Goal: Task Accomplishment & Management: Manage account settings

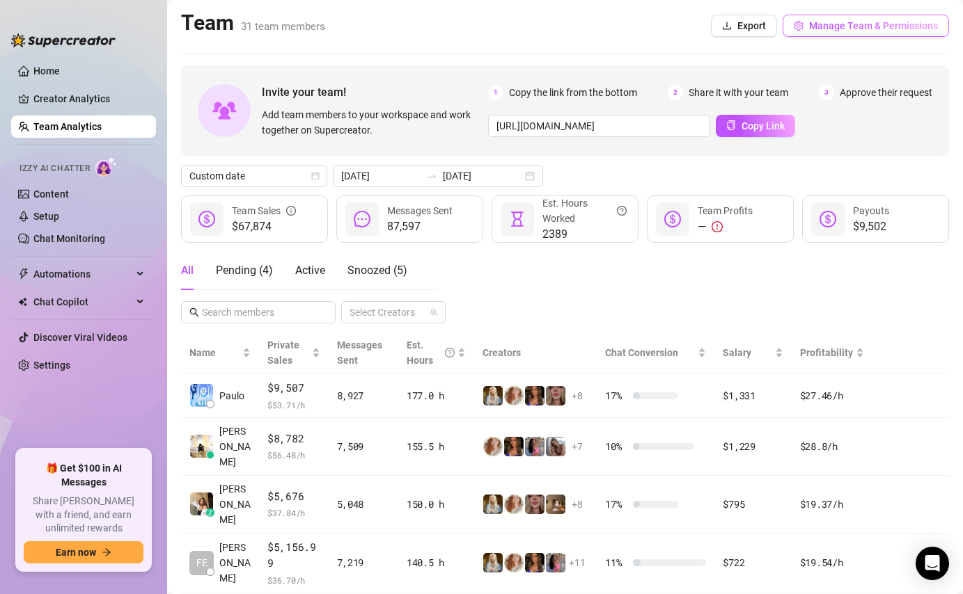
click at [843, 29] on span "Manage Team & Permissions" at bounding box center [873, 25] width 129 height 11
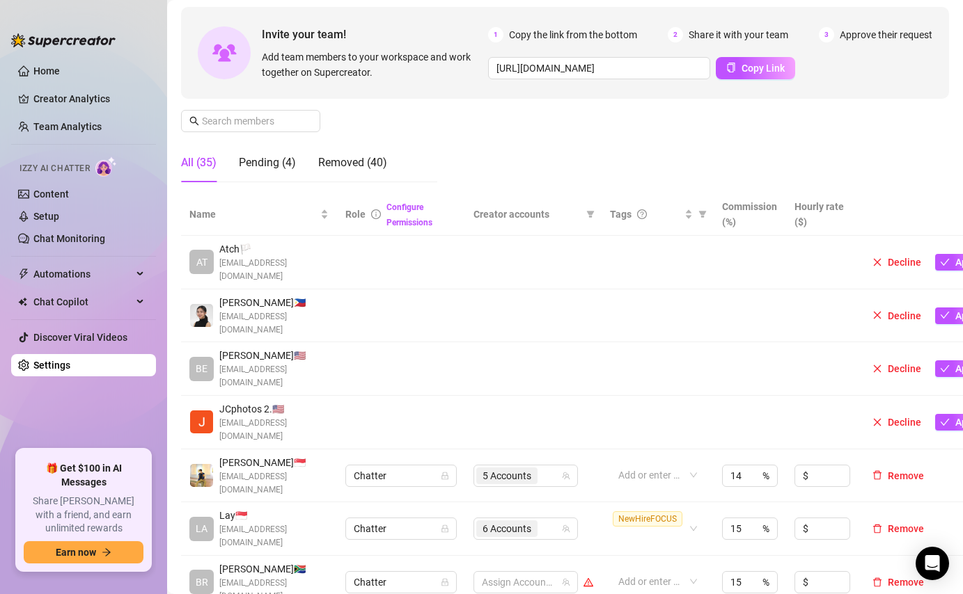
scroll to position [113, 0]
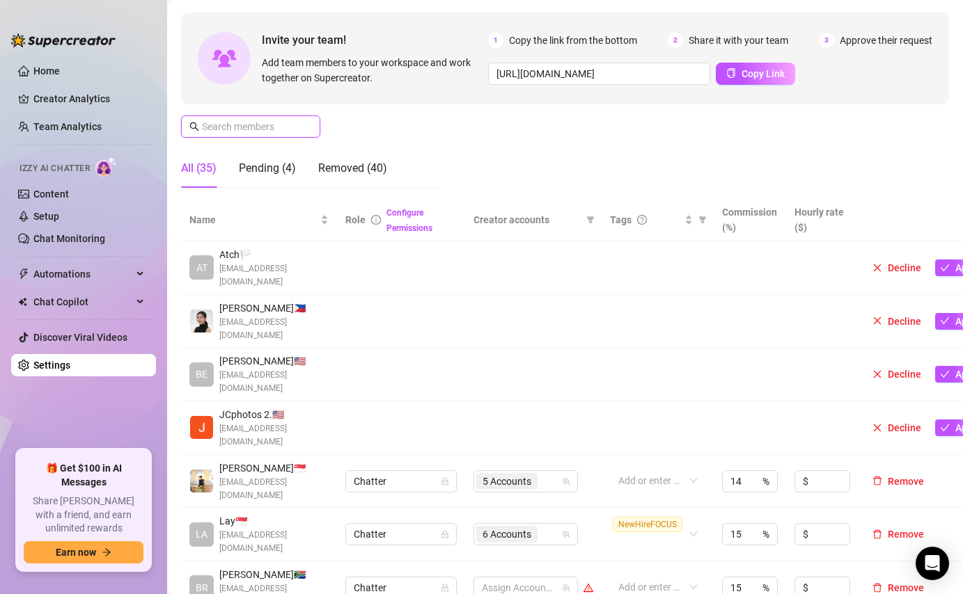
click at [284, 123] on input "text" at bounding box center [251, 126] width 99 height 15
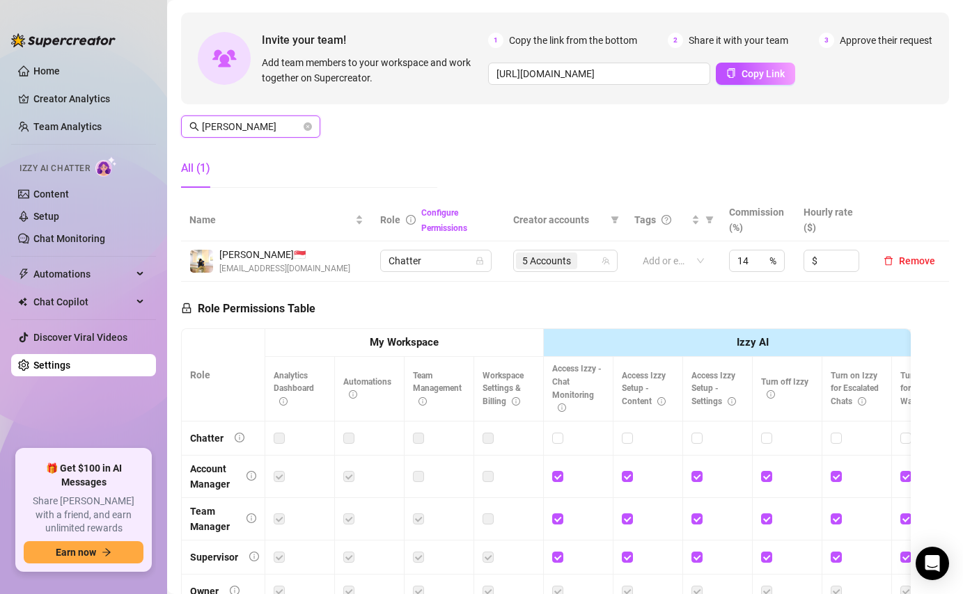
type input "[PERSON_NAME]"
click at [306, 126] on icon "close-circle" at bounding box center [307, 127] width 8 height 8
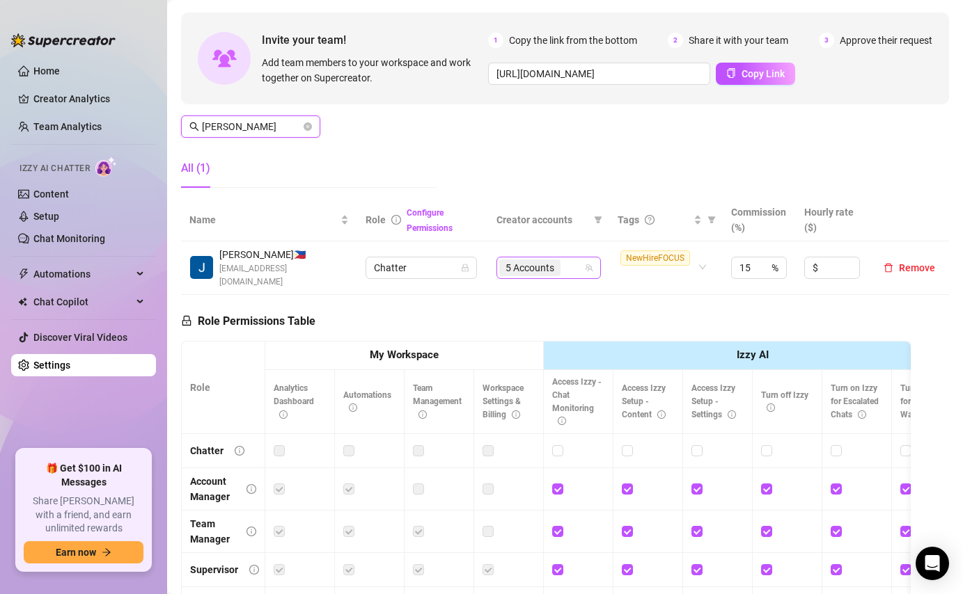
click at [572, 275] on div "5 Accounts" at bounding box center [541, 267] width 84 height 19
type input "[PERSON_NAME]"
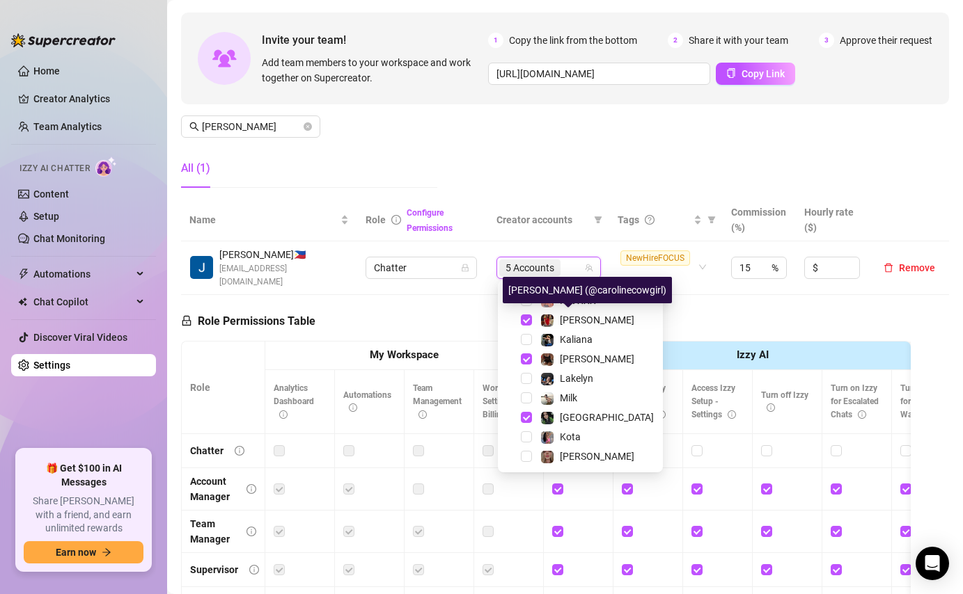
scroll to position [270, 0]
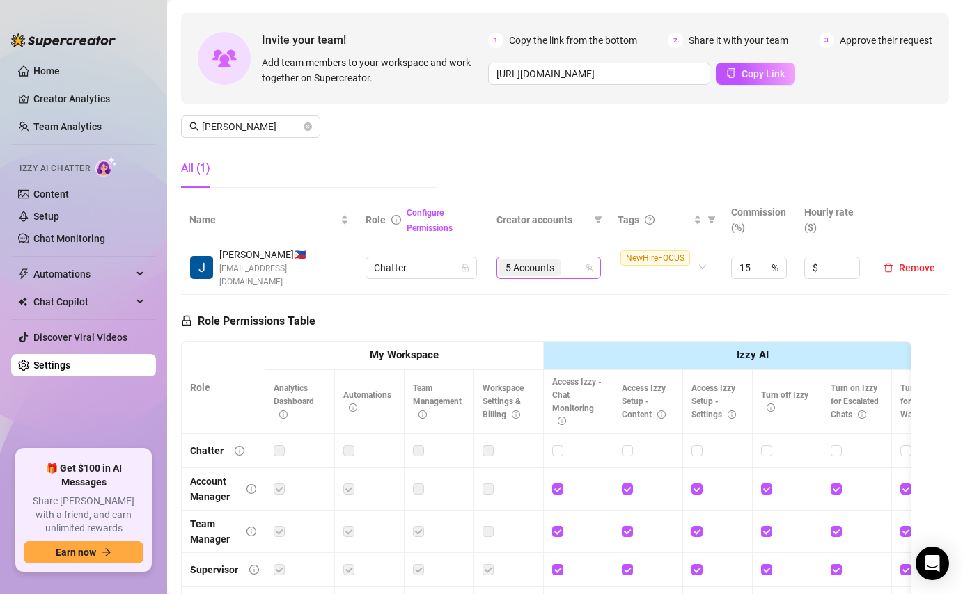
click at [575, 260] on div "5 Accounts" at bounding box center [541, 267] width 84 height 19
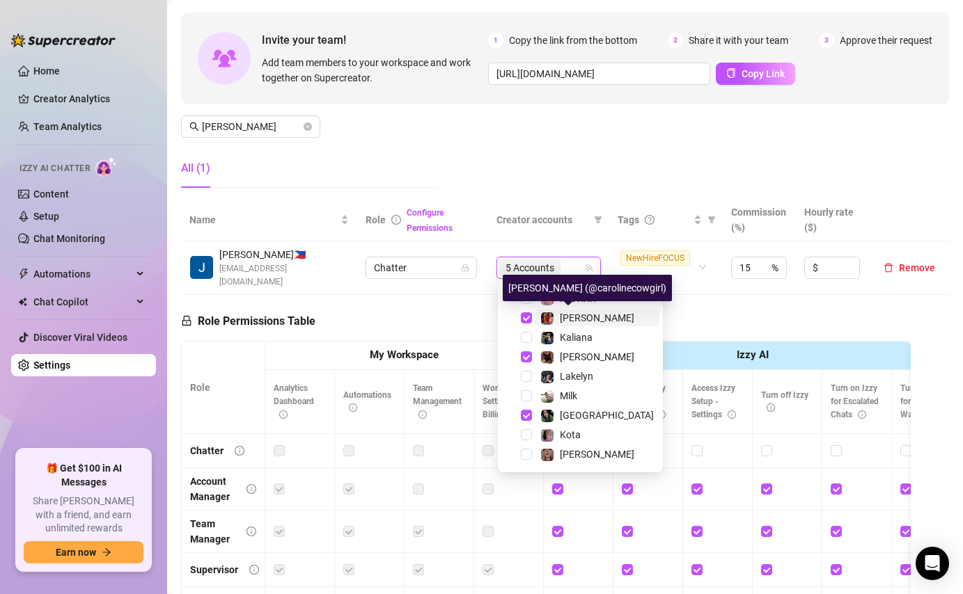
click at [581, 313] on span "[PERSON_NAME]" at bounding box center [597, 318] width 74 height 11
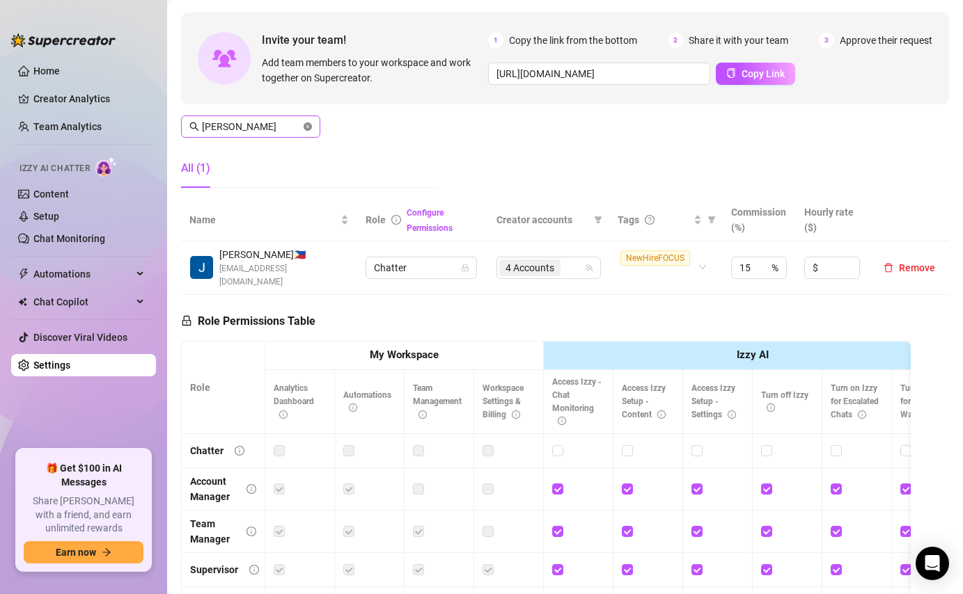
click at [309, 123] on icon "close-circle" at bounding box center [307, 127] width 8 height 8
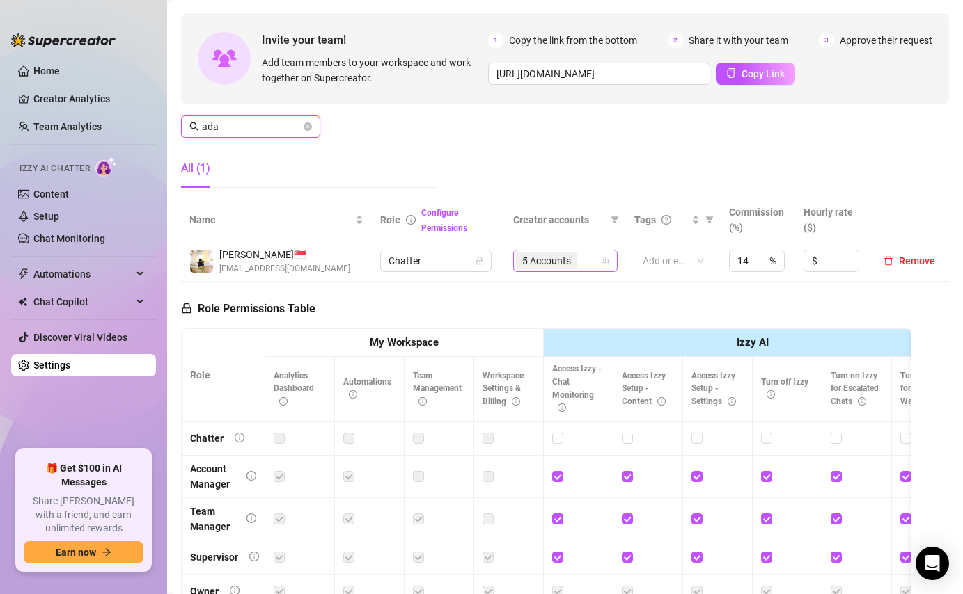
click at [588, 258] on div "5 Accounts" at bounding box center [558, 260] width 84 height 19
type input "ada"
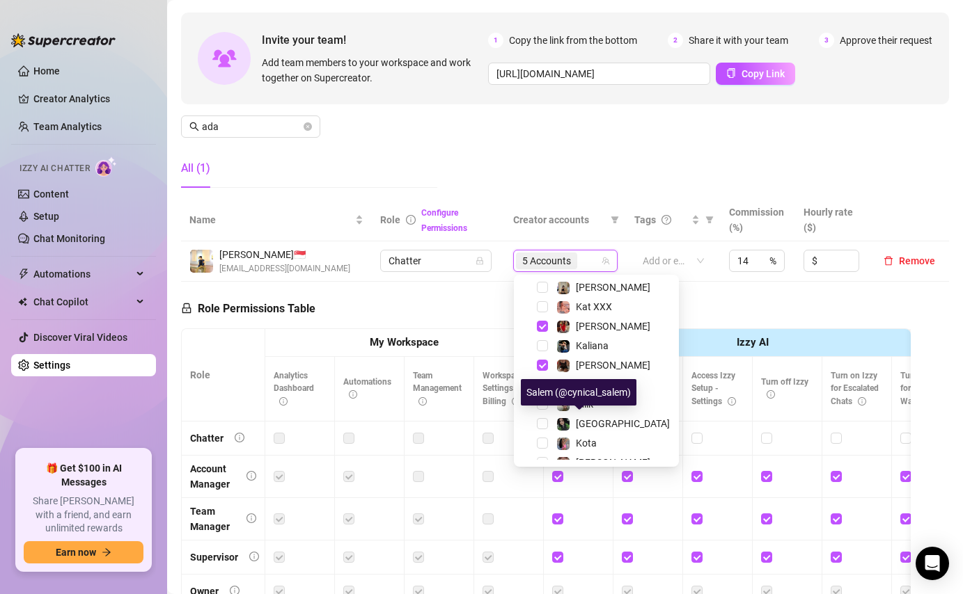
scroll to position [257, 0]
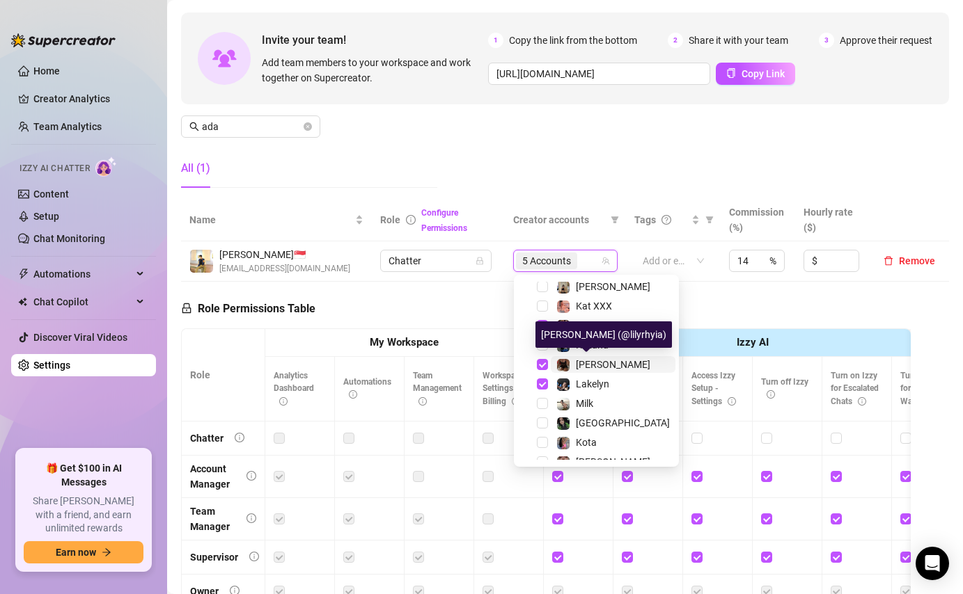
click at [587, 367] on span "[PERSON_NAME]" at bounding box center [613, 364] width 74 height 11
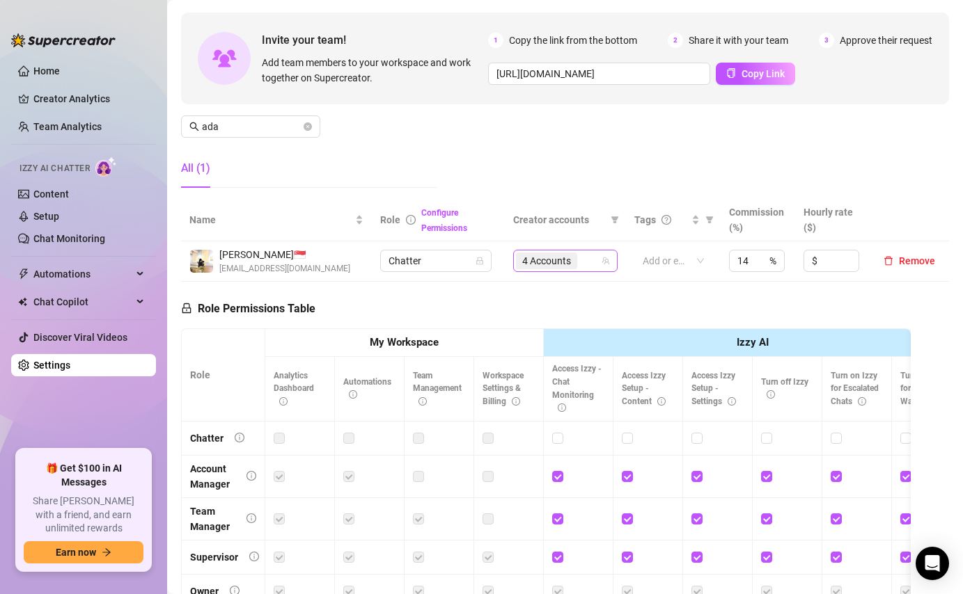
scroll to position [19, 0]
click at [583, 260] on input "search" at bounding box center [581, 261] width 3 height 17
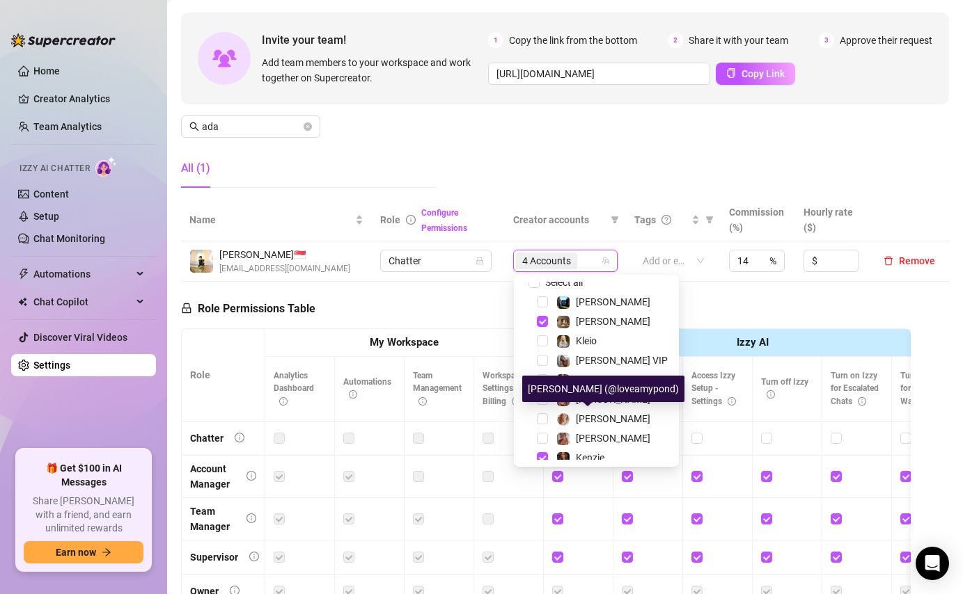
scroll to position [0, 0]
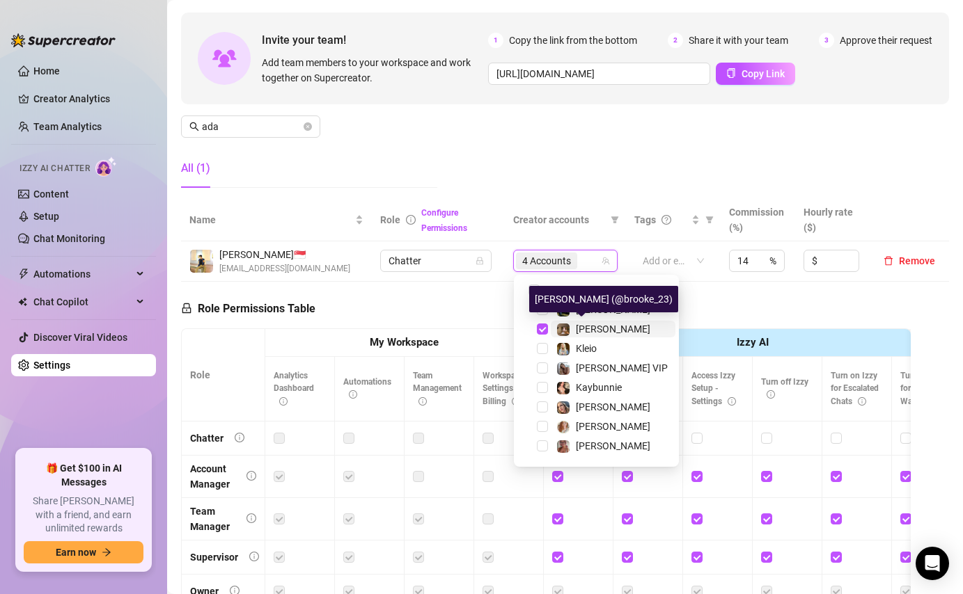
click at [583, 325] on span "[PERSON_NAME]" at bounding box center [613, 329] width 74 height 11
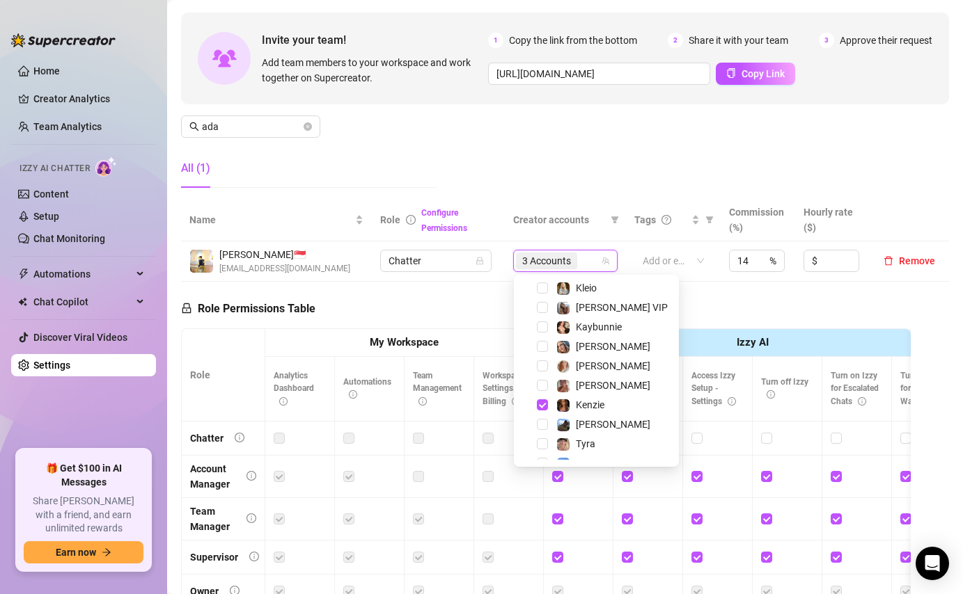
scroll to position [52, 0]
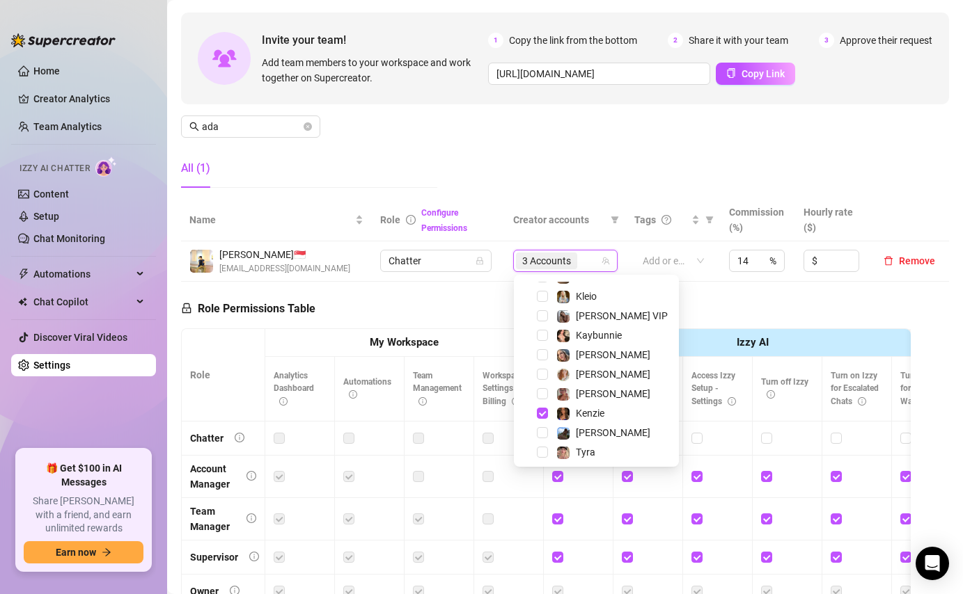
click at [617, 153] on div "Manage Team Members Manage your team members, their commission and hourly rate,…" at bounding box center [565, 83] width 768 height 232
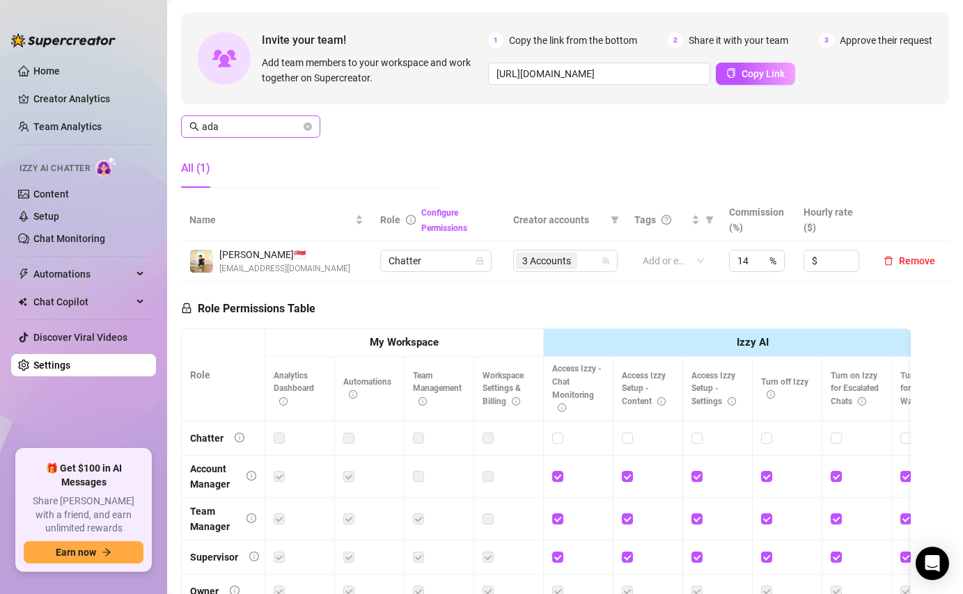
click at [307, 131] on span at bounding box center [307, 126] width 8 height 15
click at [307, 127] on icon "close-circle" at bounding box center [307, 127] width 8 height 8
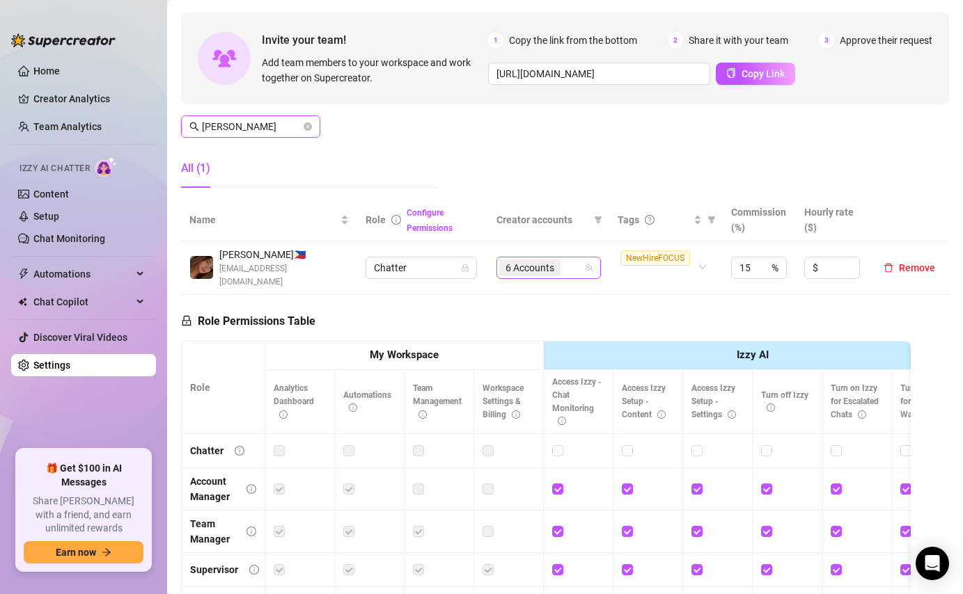
click at [573, 271] on div "6 Accounts" at bounding box center [541, 267] width 84 height 19
type input "[PERSON_NAME]"
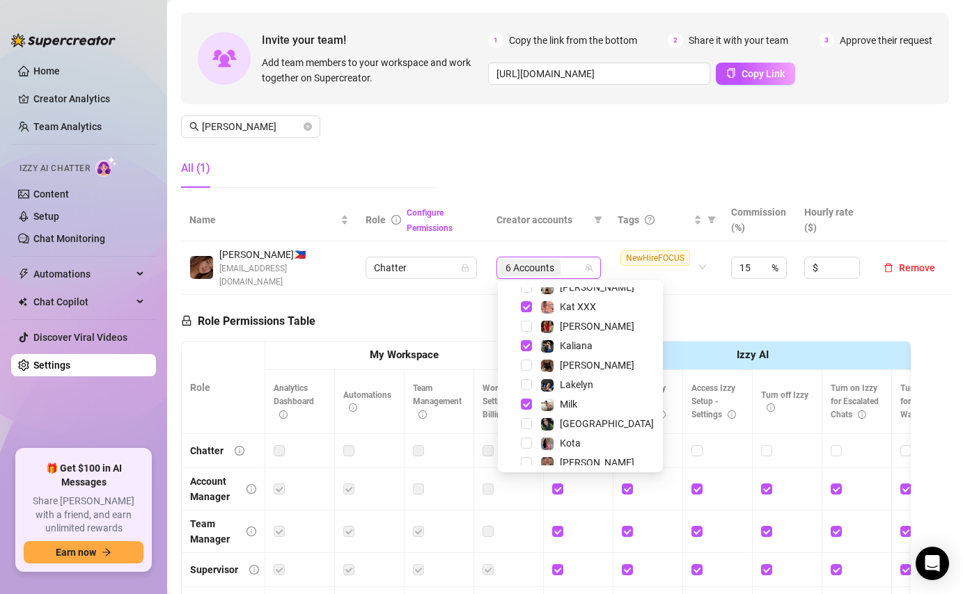
scroll to position [270, 0]
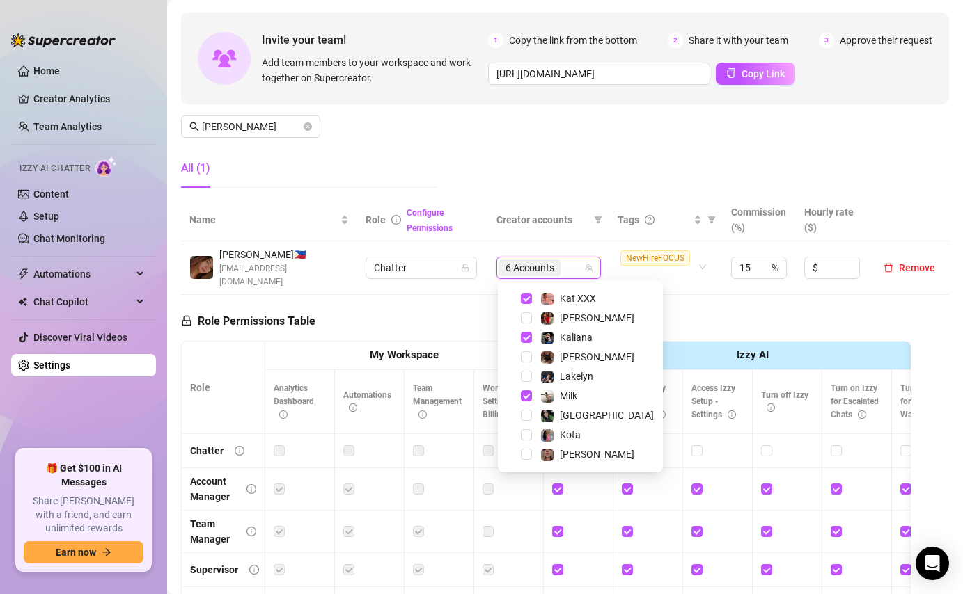
click at [665, 307] on div "Role Permissions Table Role My Workspace Izzy AI OnlyFans Side Menu OnlyFans Ch…" at bounding box center [545, 492] width 729 height 395
click at [574, 264] on div "6 Accounts" at bounding box center [541, 267] width 84 height 19
click at [565, 441] on div "Kota" at bounding box center [570, 435] width 21 height 17
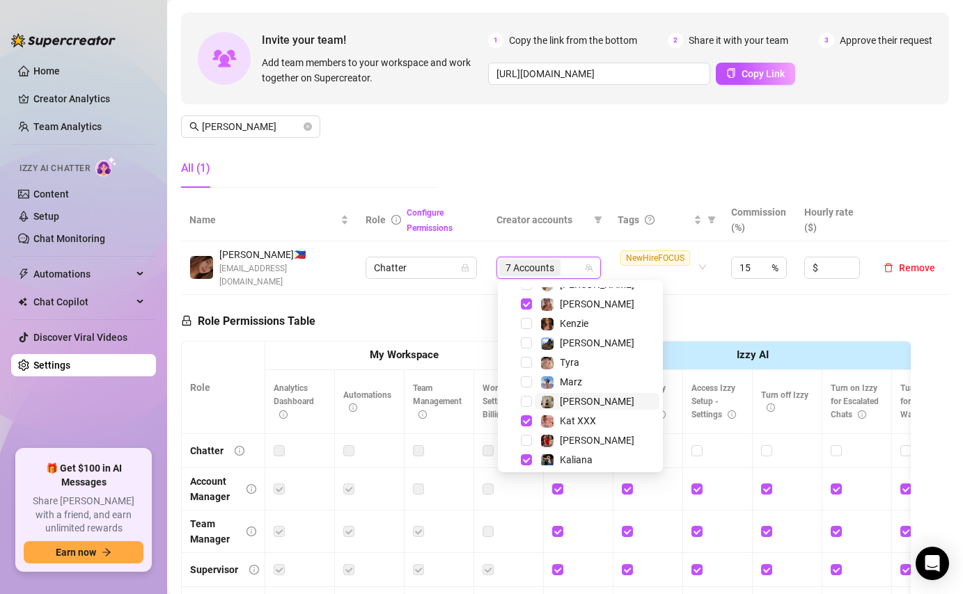
scroll to position [147, 0]
click at [562, 407] on span "[PERSON_NAME]" at bounding box center [597, 402] width 74 height 11
click at [617, 173] on div "Manage Team Members Manage your team members, their commission and hourly rate,…" at bounding box center [565, 83] width 768 height 232
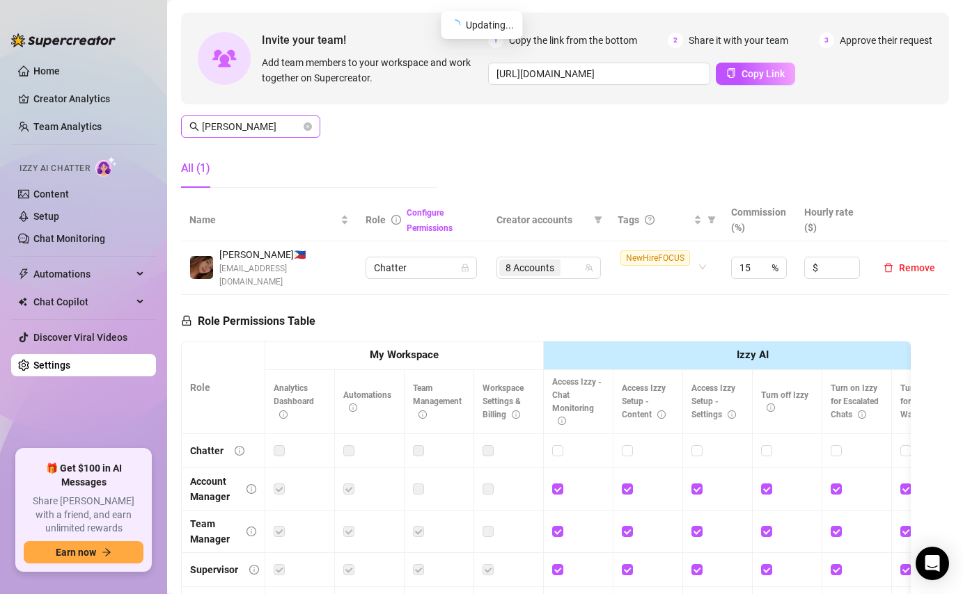
click at [308, 122] on span at bounding box center [307, 126] width 8 height 15
click at [306, 127] on icon "close-circle" at bounding box center [307, 127] width 8 height 8
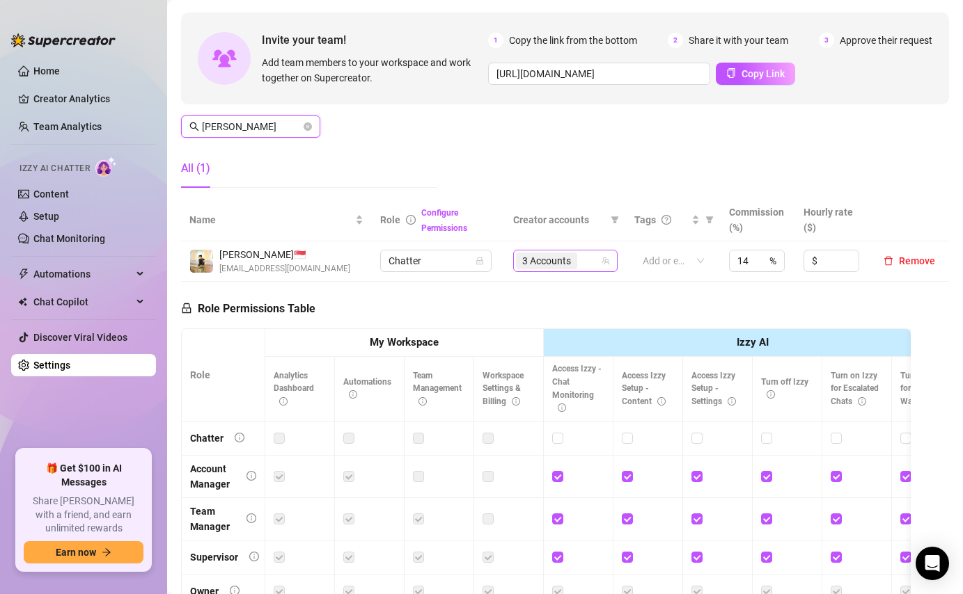
click at [591, 258] on div "3 Accounts" at bounding box center [558, 260] width 84 height 19
type input "[PERSON_NAME]"
click at [588, 262] on div "3 Accounts" at bounding box center [558, 260] width 84 height 19
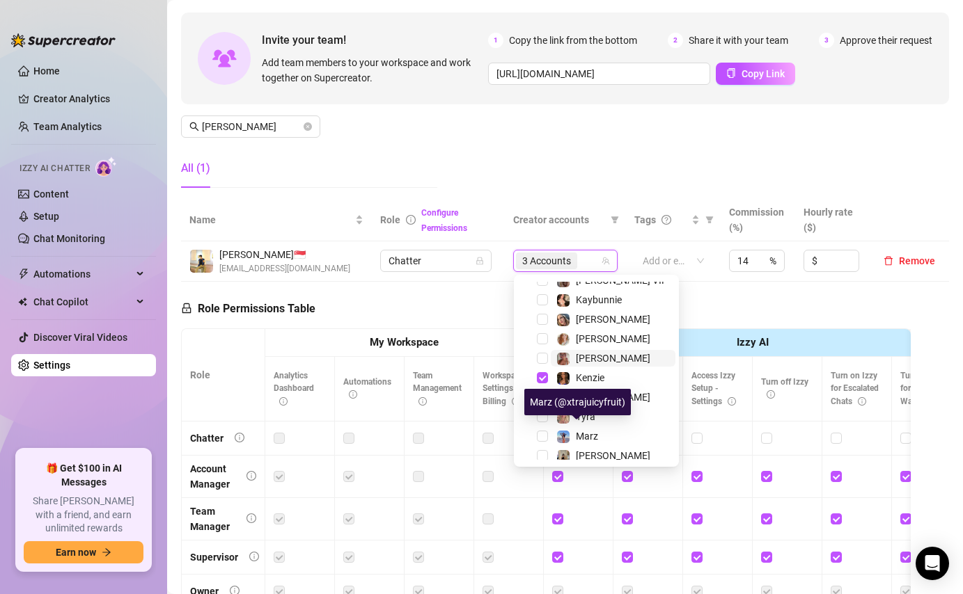
scroll to position [92, 0]
click at [599, 411] on div "Marz (@xtrajuicyfruit)" at bounding box center [577, 402] width 106 height 26
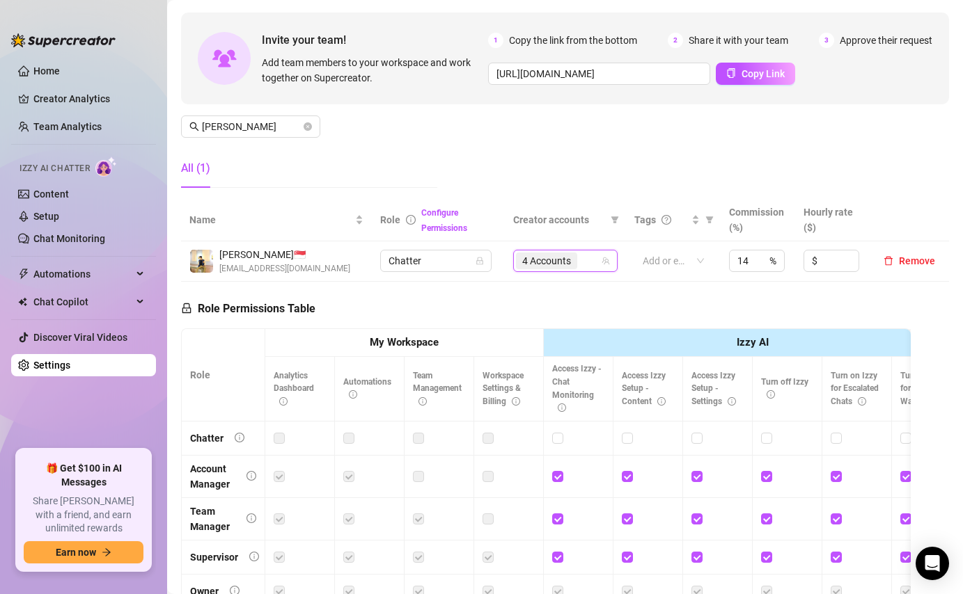
click at [586, 257] on div "4 Accounts" at bounding box center [558, 260] width 84 height 19
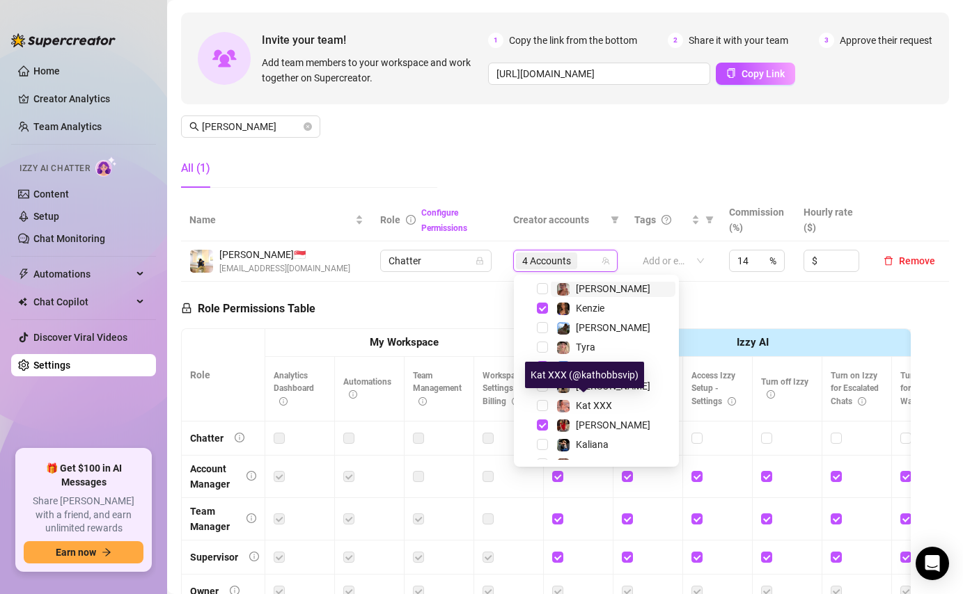
scroll to position [163, 0]
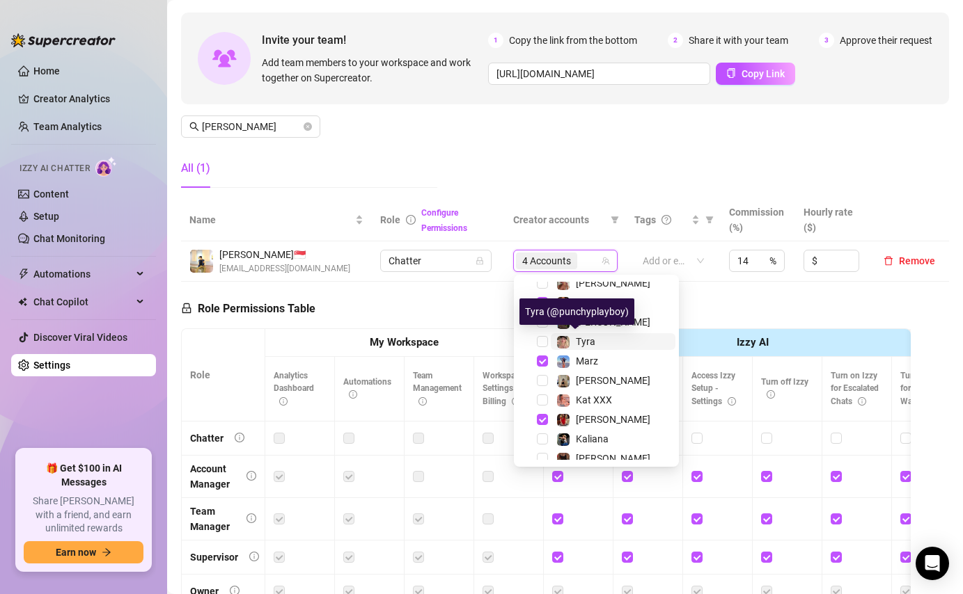
click at [590, 344] on span "Tyra" at bounding box center [585, 341] width 19 height 11
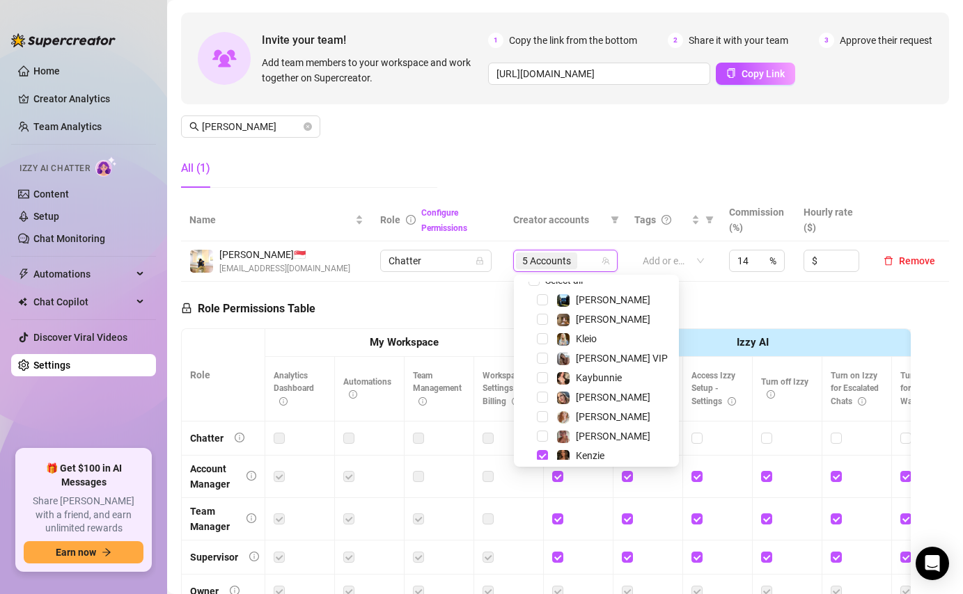
scroll to position [0, 0]
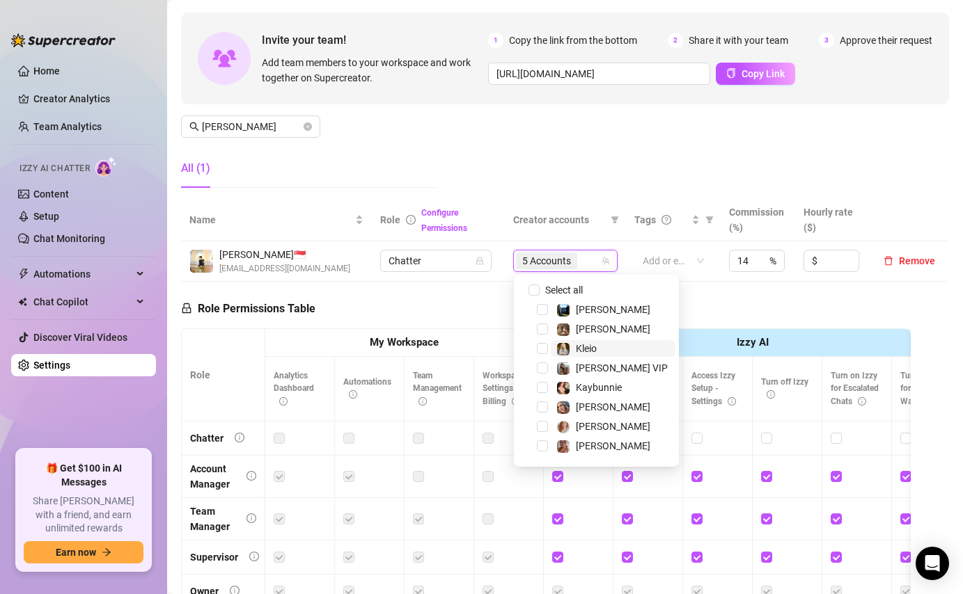
click at [601, 352] on span "Kleio" at bounding box center [613, 348] width 125 height 17
click at [608, 162] on div "Manage Team Members Manage your team members, their commission and hourly rate,…" at bounding box center [565, 83] width 768 height 232
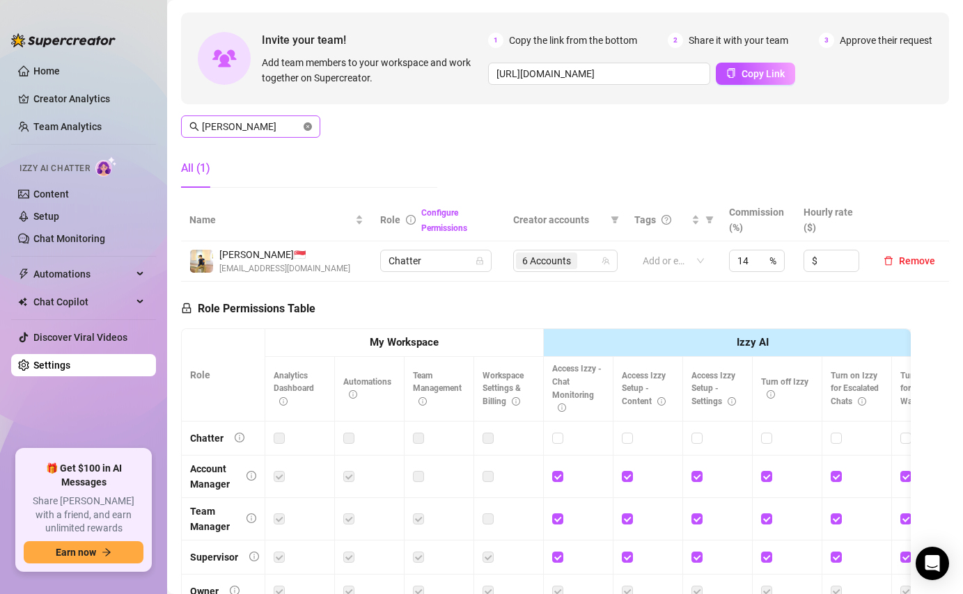
click at [307, 126] on icon "close-circle" at bounding box center [307, 127] width 8 height 8
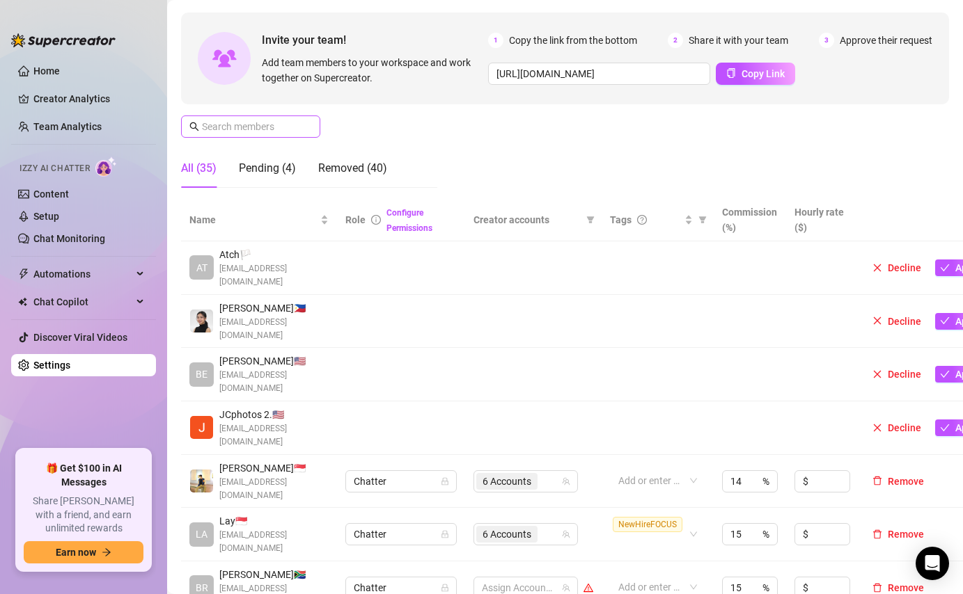
click at [271, 136] on span at bounding box center [250, 127] width 139 height 22
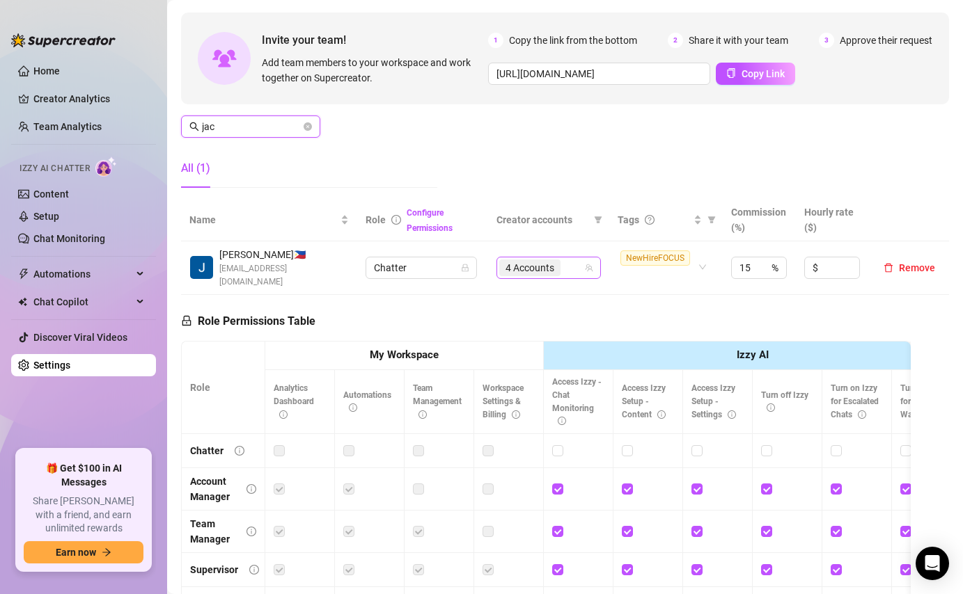
click at [575, 262] on div "4 Accounts" at bounding box center [541, 267] width 84 height 19
type input "jac"
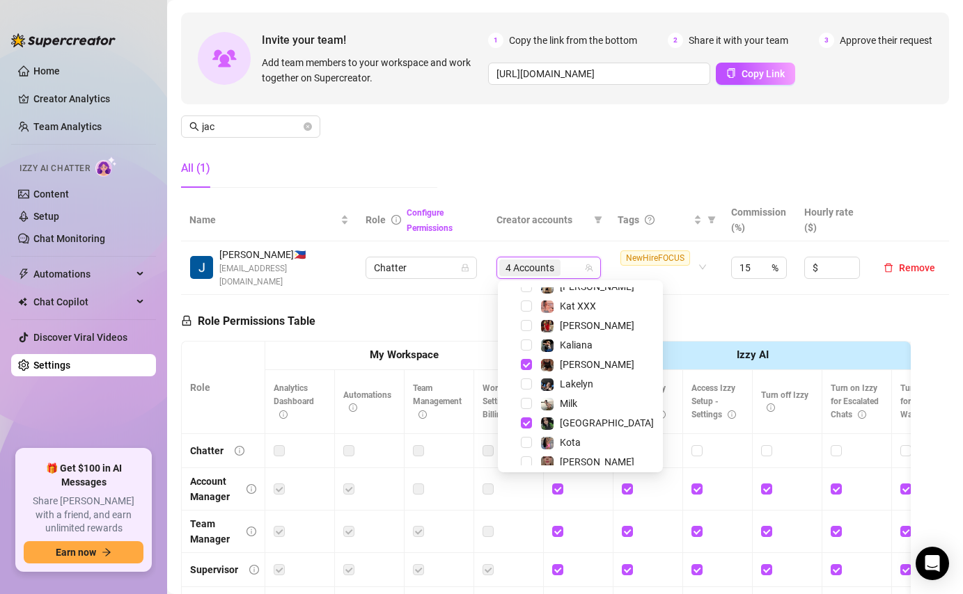
scroll to position [270, 0]
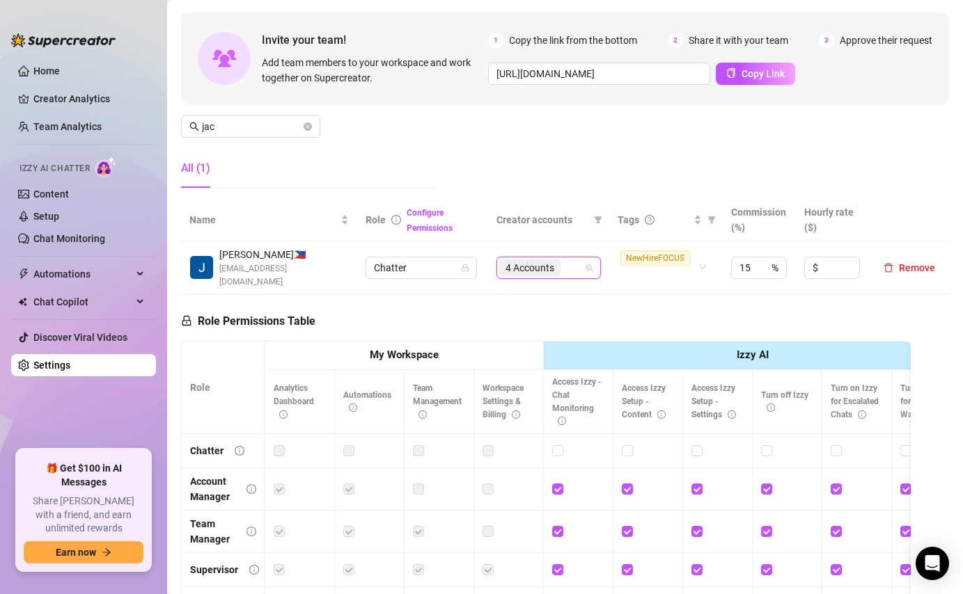
click at [571, 263] on div "4 Accounts" at bounding box center [541, 267] width 84 height 19
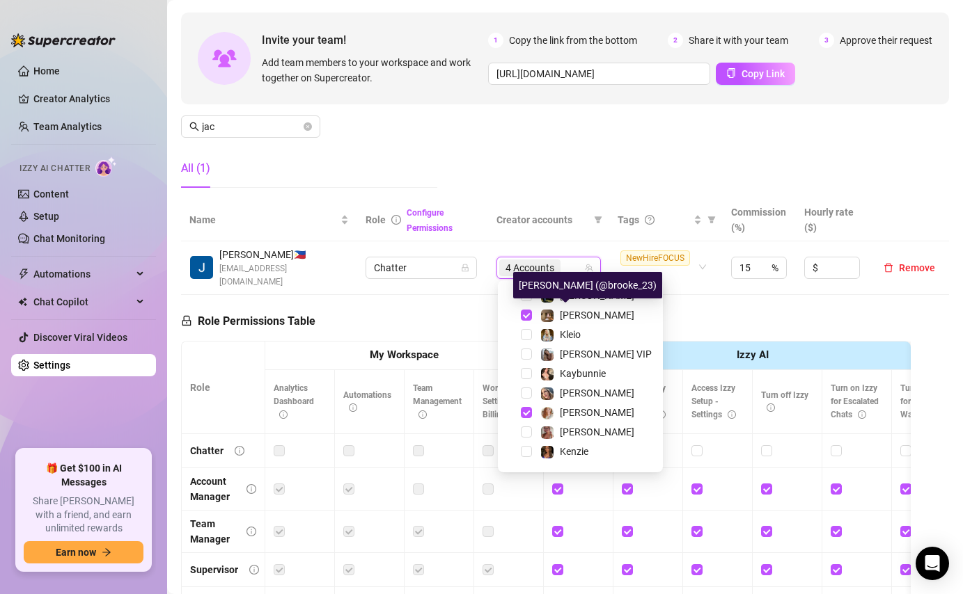
click at [567, 296] on div "[PERSON_NAME] (@brooke_23)" at bounding box center [587, 285] width 149 height 26
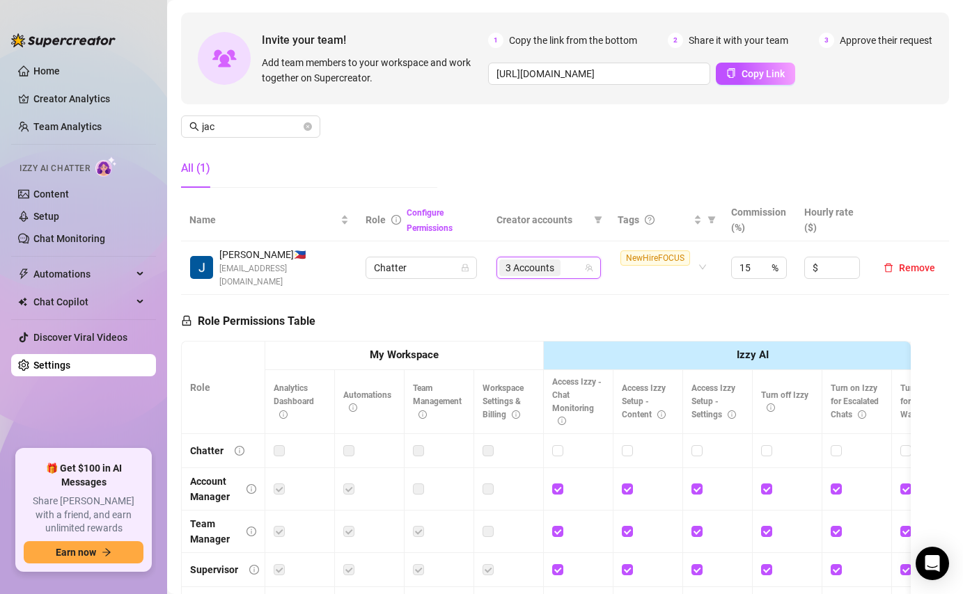
click at [569, 267] on div "3 Accounts" at bounding box center [541, 267] width 84 height 19
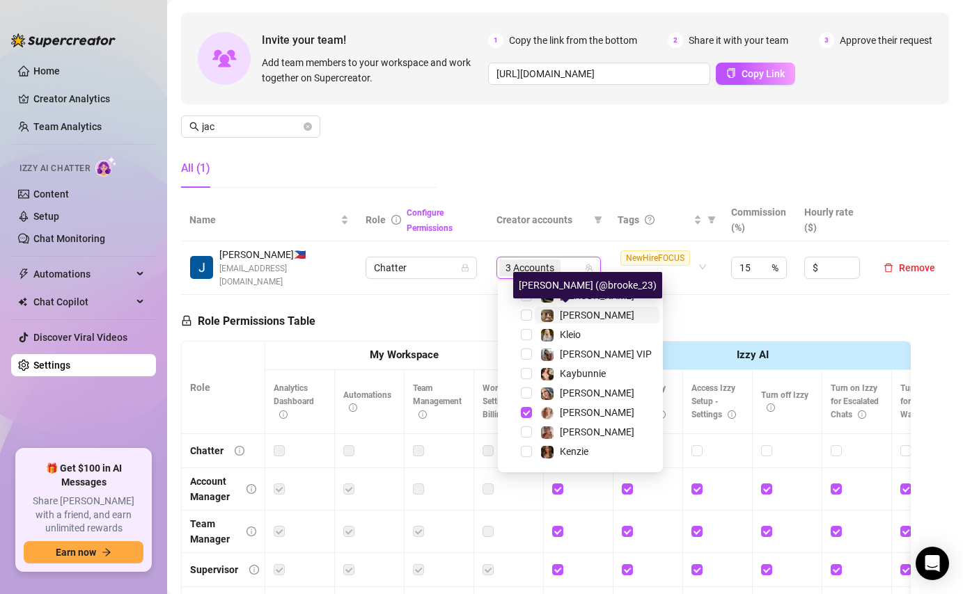
click at [567, 315] on span "[PERSON_NAME]" at bounding box center [597, 315] width 74 height 11
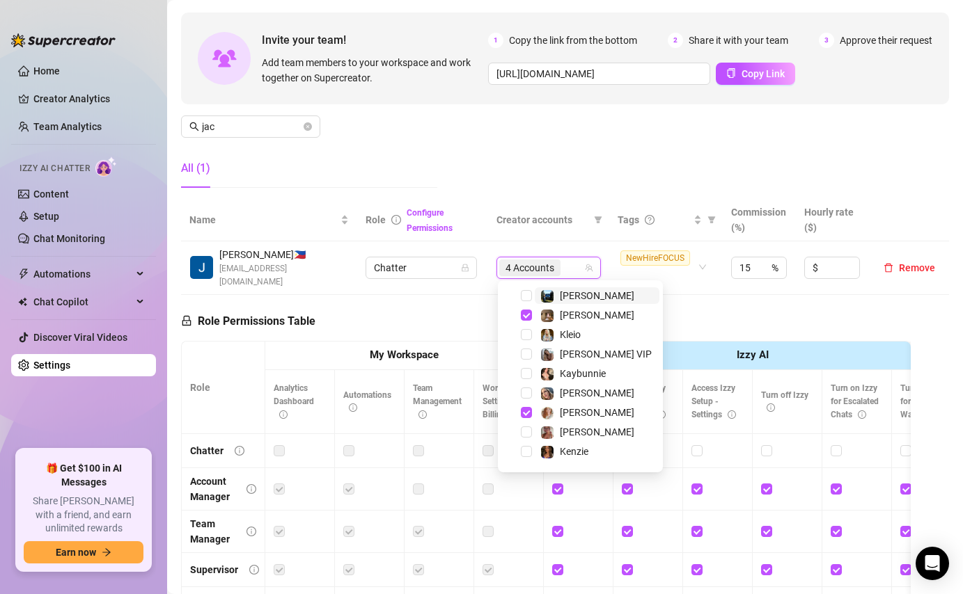
click at [583, 294] on span "[PERSON_NAME]" at bounding box center [597, 295] width 125 height 17
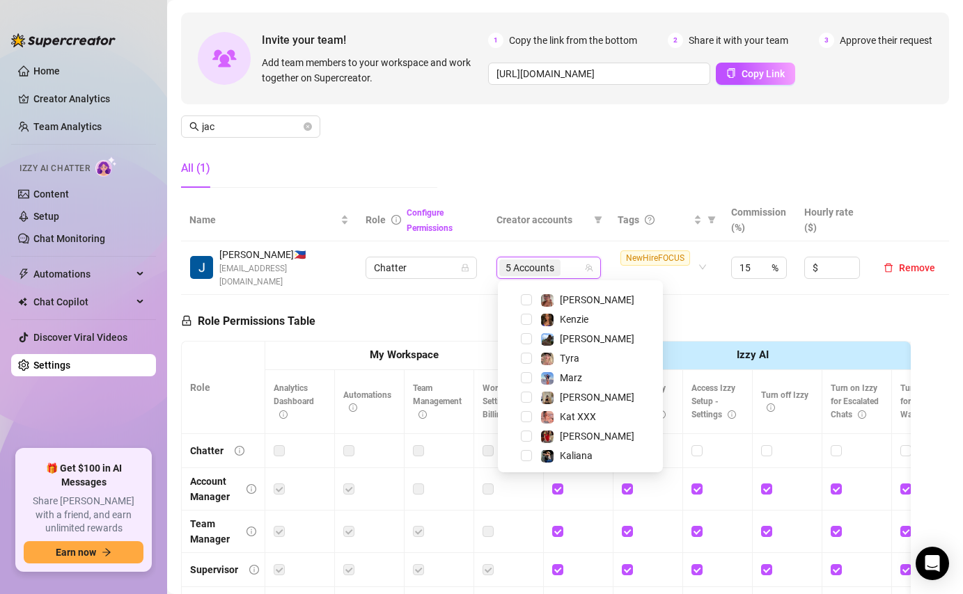
scroll to position [138, 0]
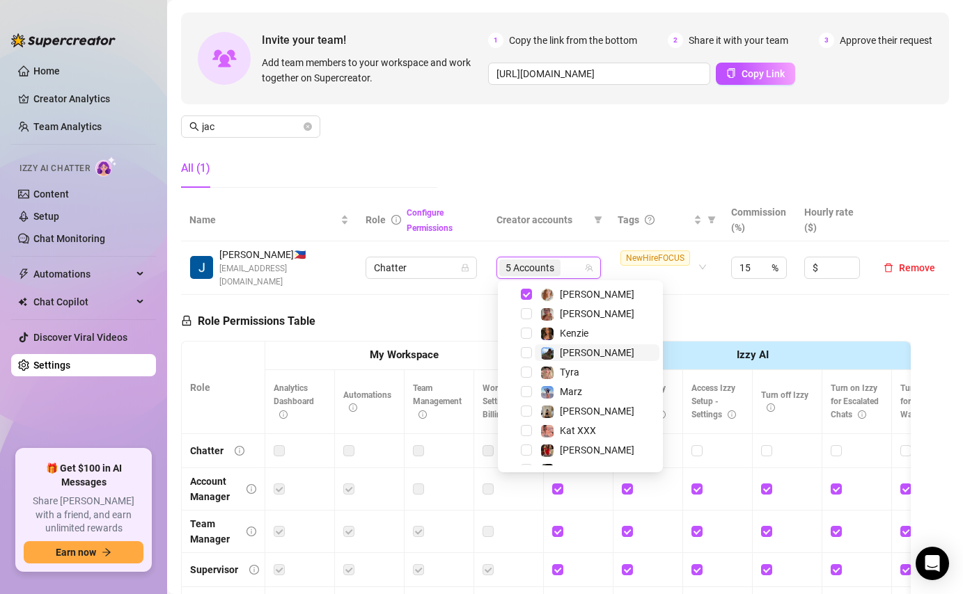
click at [579, 356] on span "[PERSON_NAME]" at bounding box center [597, 352] width 74 height 11
click at [619, 178] on div "Manage Team Members Manage your team members, their commission and hourly rate,…" at bounding box center [565, 83] width 768 height 232
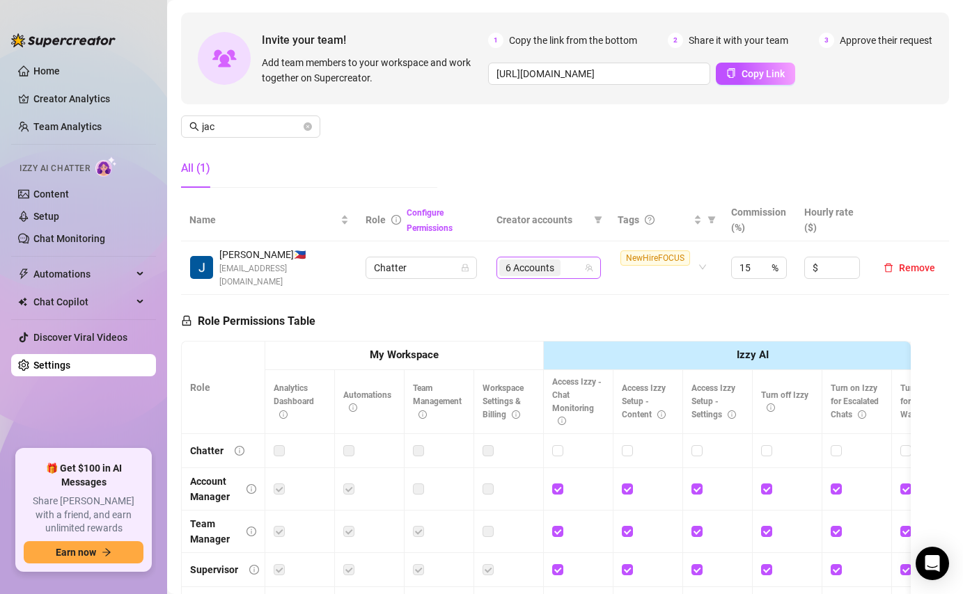
click at [570, 264] on div "6 Accounts" at bounding box center [541, 267] width 84 height 19
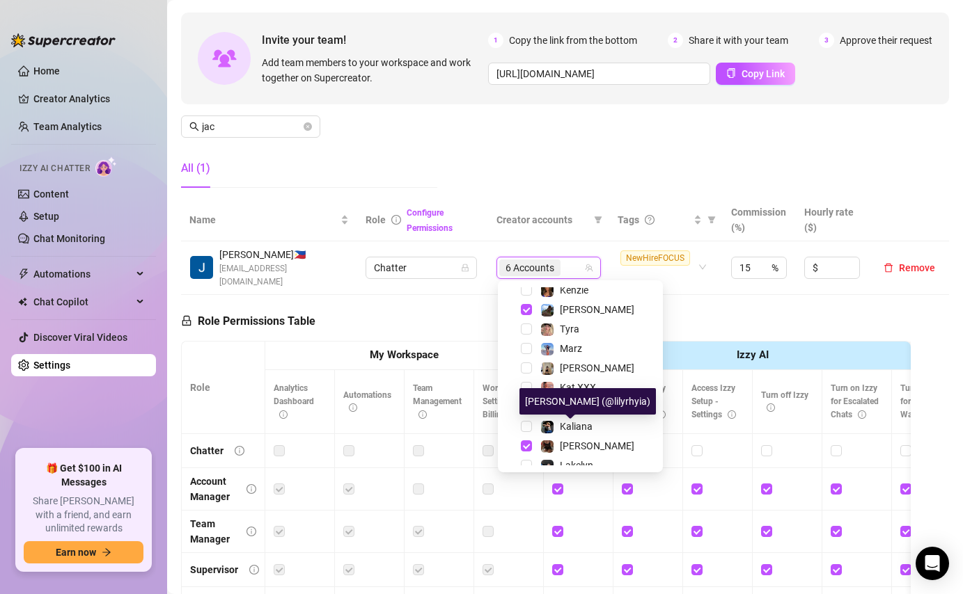
scroll to position [179, 0]
click at [638, 118] on div "Manage Team Members Manage your team members, their commission and hourly rate,…" at bounding box center [565, 83] width 768 height 232
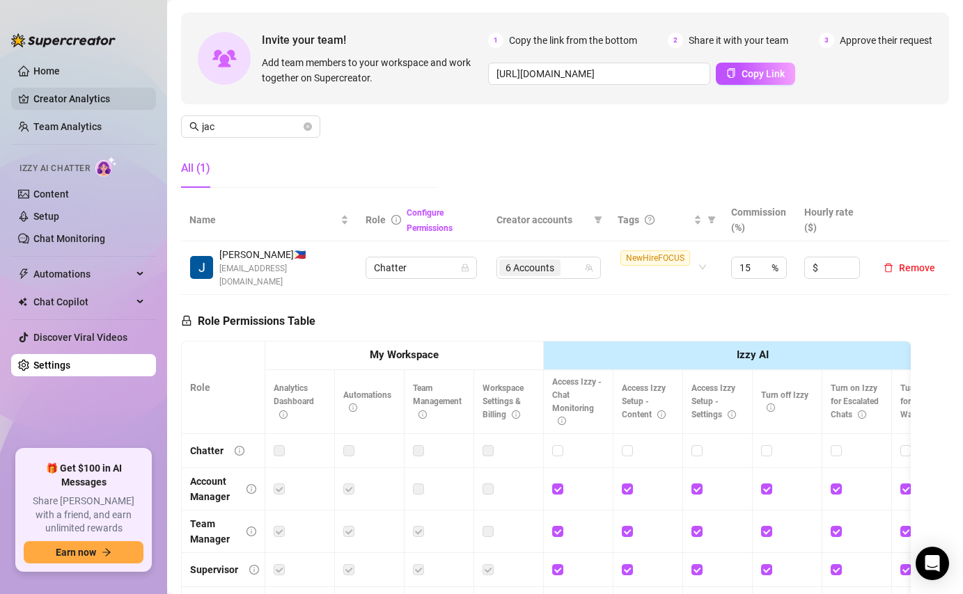
click at [81, 96] on link "Creator Analytics" at bounding box center [88, 99] width 111 height 22
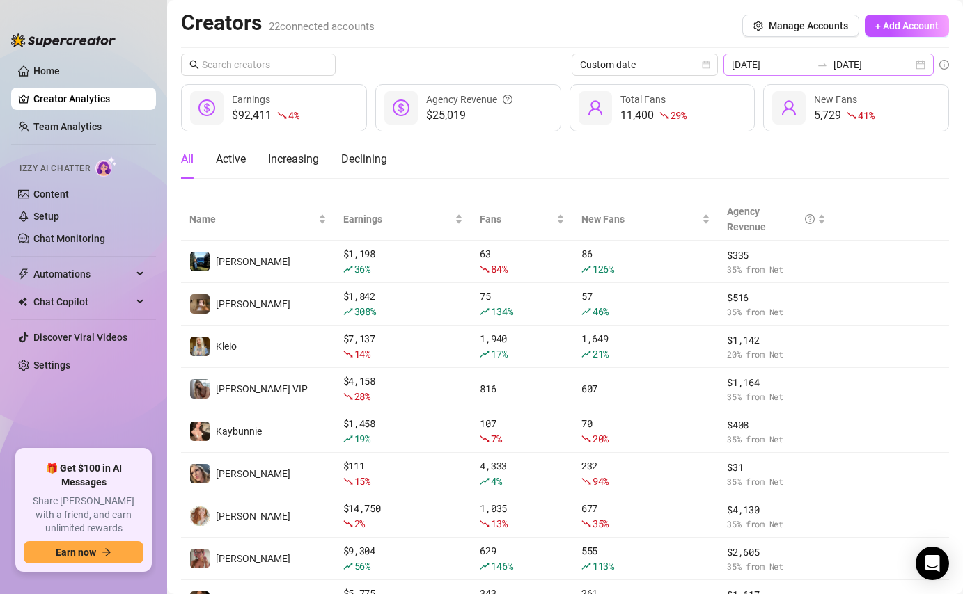
click at [921, 70] on div "[DATE] [DATE]" at bounding box center [828, 65] width 210 height 22
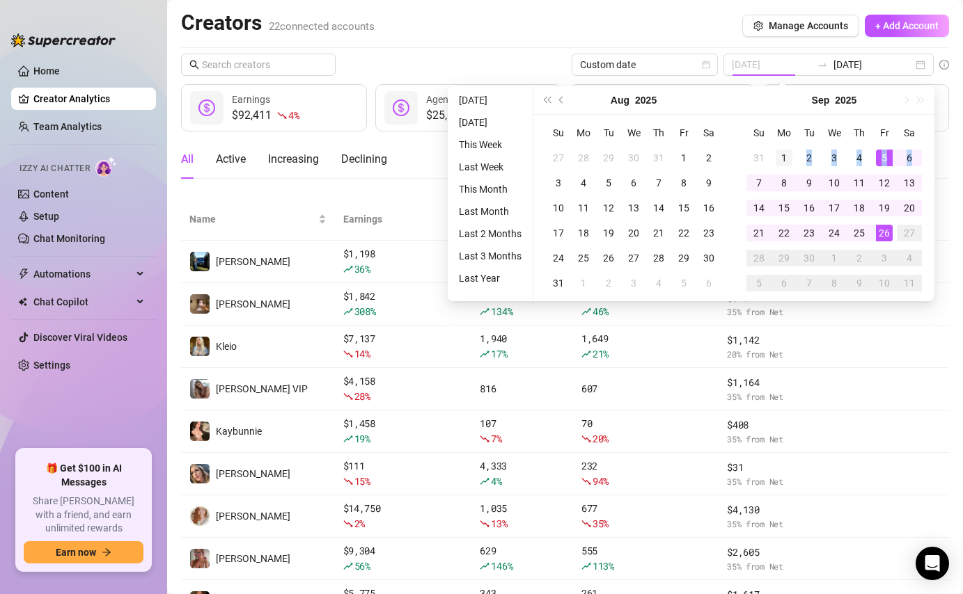
type input "[DATE]"
drag, startPoint x: 917, startPoint y: 159, endPoint x: 771, endPoint y: 148, distance: 145.8
click at [771, 148] on tr "31 1 2 3 4 5 6" at bounding box center [833, 157] width 175 height 25
click at [781, 151] on div "1" at bounding box center [783, 158] width 17 height 17
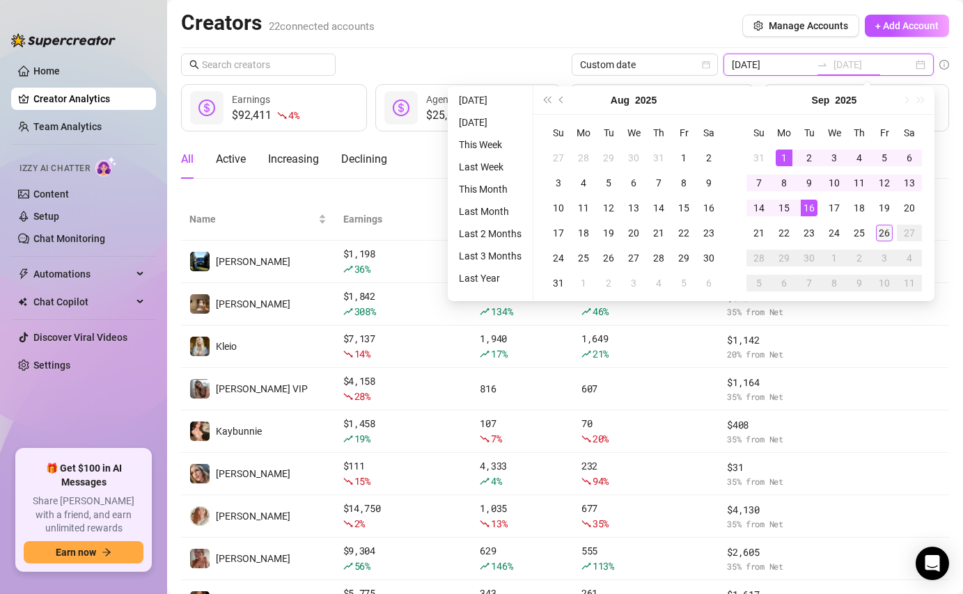
type input "[DATE]"
click at [885, 230] on div "26" at bounding box center [884, 233] width 17 height 17
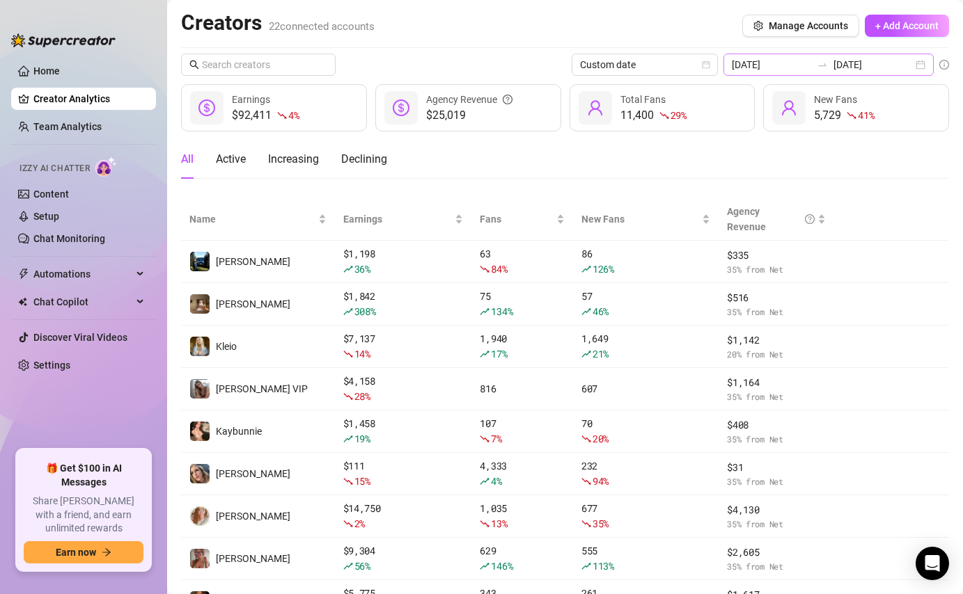
click at [922, 68] on div "[DATE] [DATE]" at bounding box center [828, 65] width 210 height 22
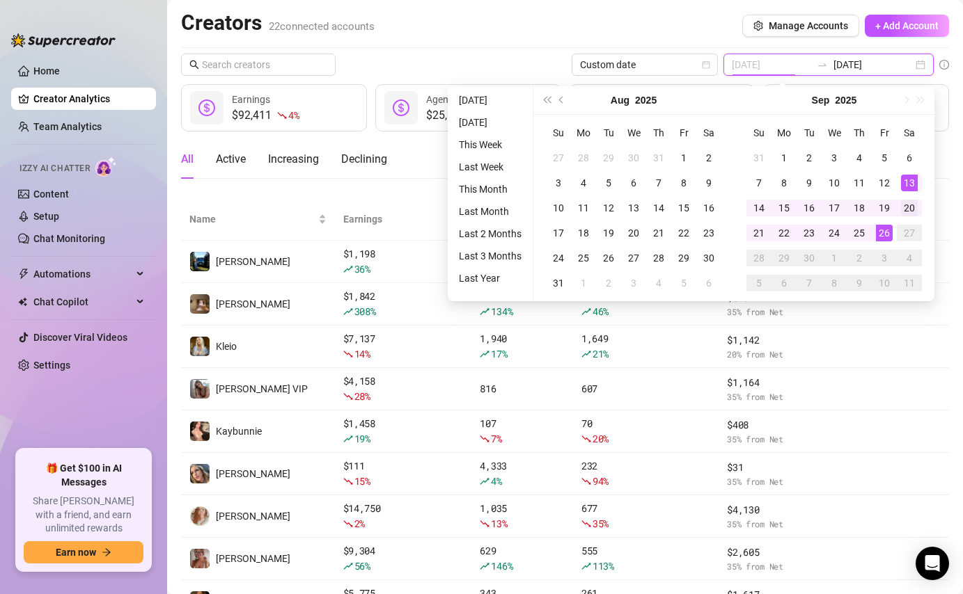
type input "[DATE]"
click at [908, 204] on div "20" at bounding box center [909, 208] width 17 height 17
type input "[DATE]"
click at [883, 232] on div "26" at bounding box center [884, 233] width 17 height 17
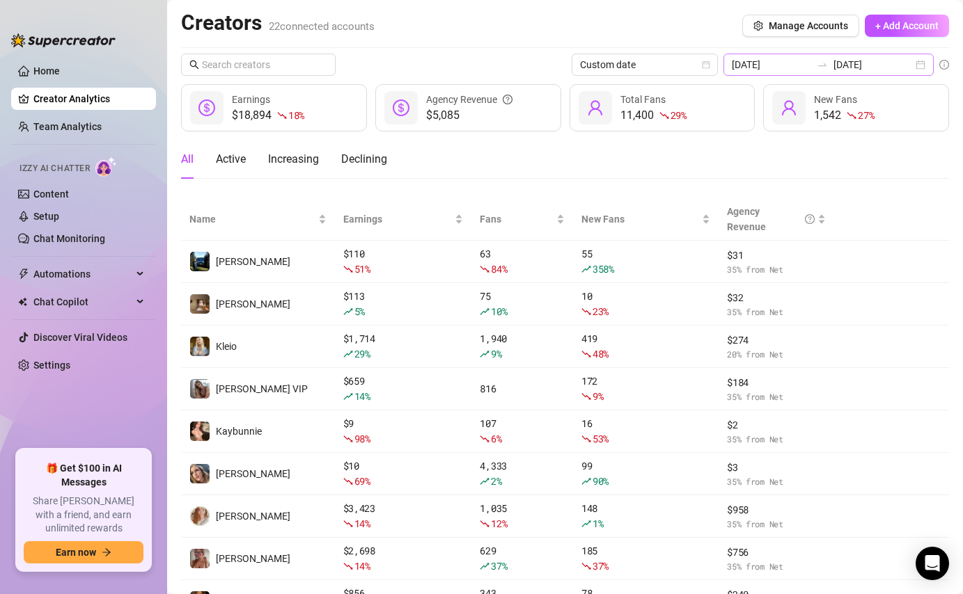
click at [919, 65] on div "[DATE] [DATE]" at bounding box center [828, 65] width 210 height 22
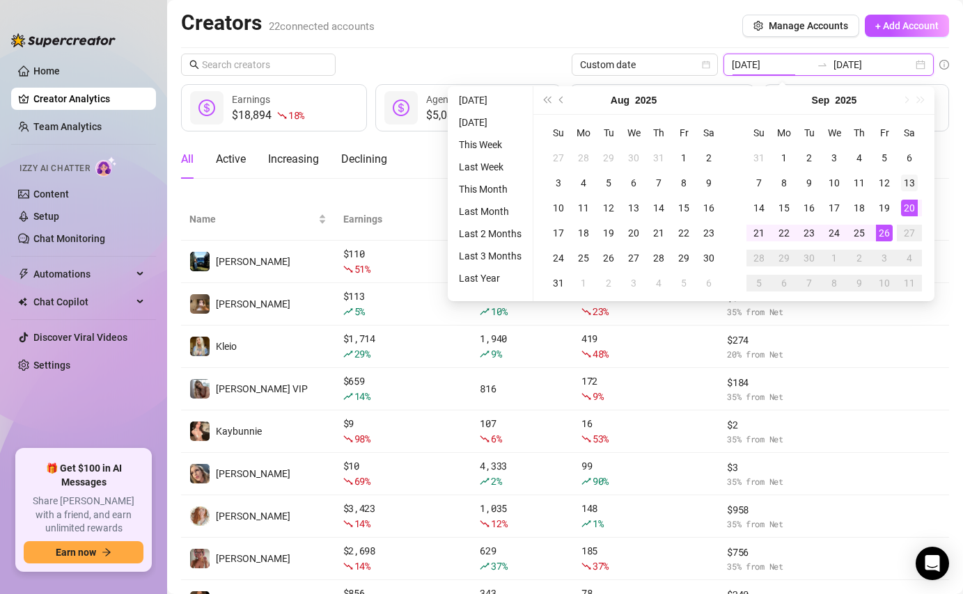
type input "[DATE]"
click at [913, 179] on div "13" at bounding box center [909, 183] width 17 height 17
type input "[DATE]"
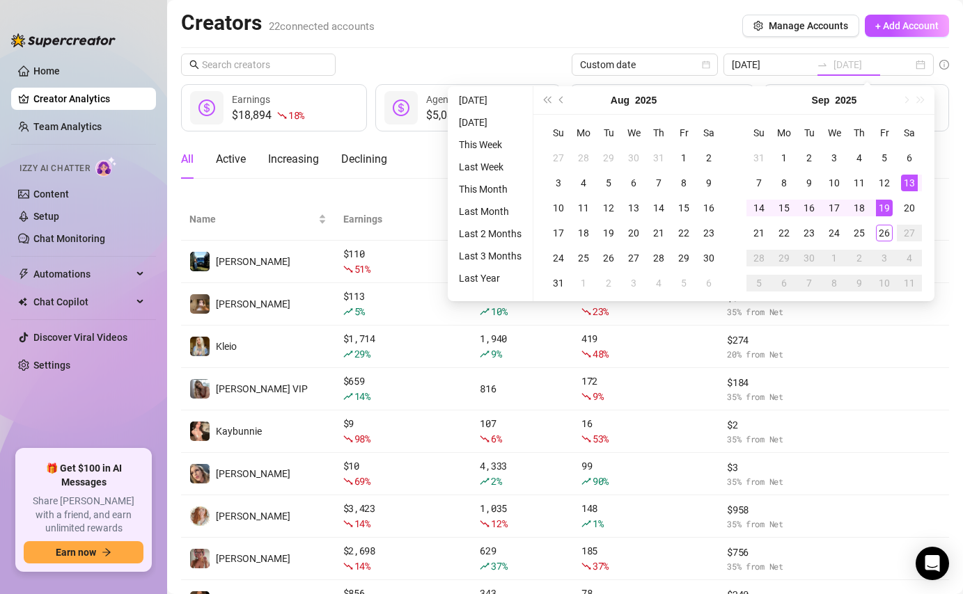
click at [883, 203] on div "19" at bounding box center [884, 208] width 17 height 17
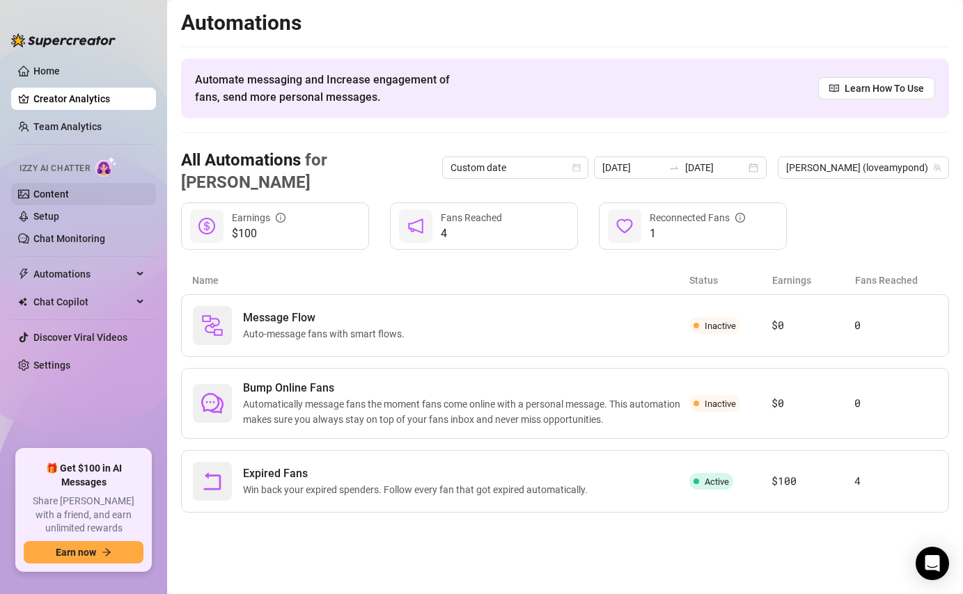
click at [64, 200] on link "Content" at bounding box center [50, 194] width 35 height 11
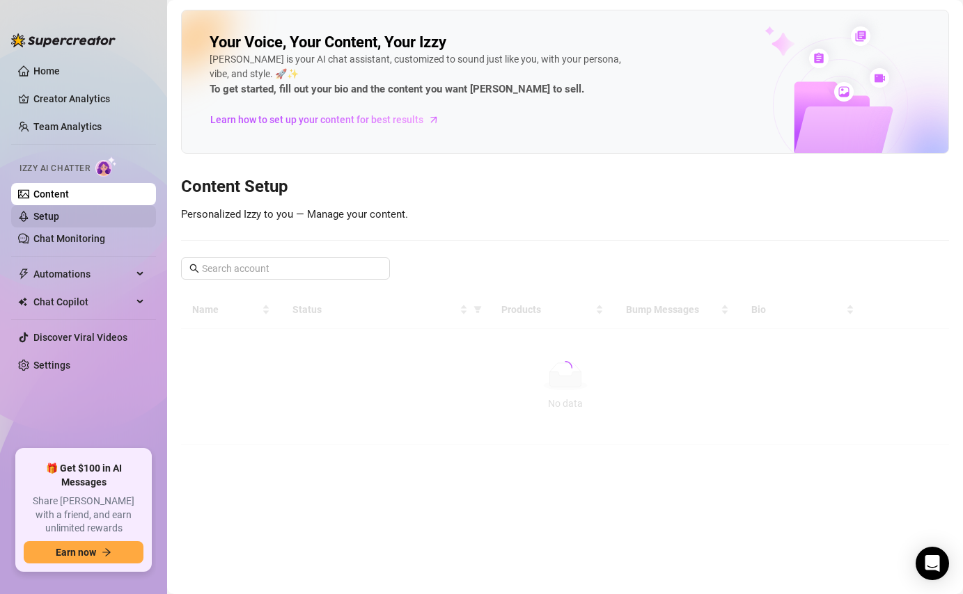
click at [59, 222] on link "Setup" at bounding box center [46, 216] width 26 height 11
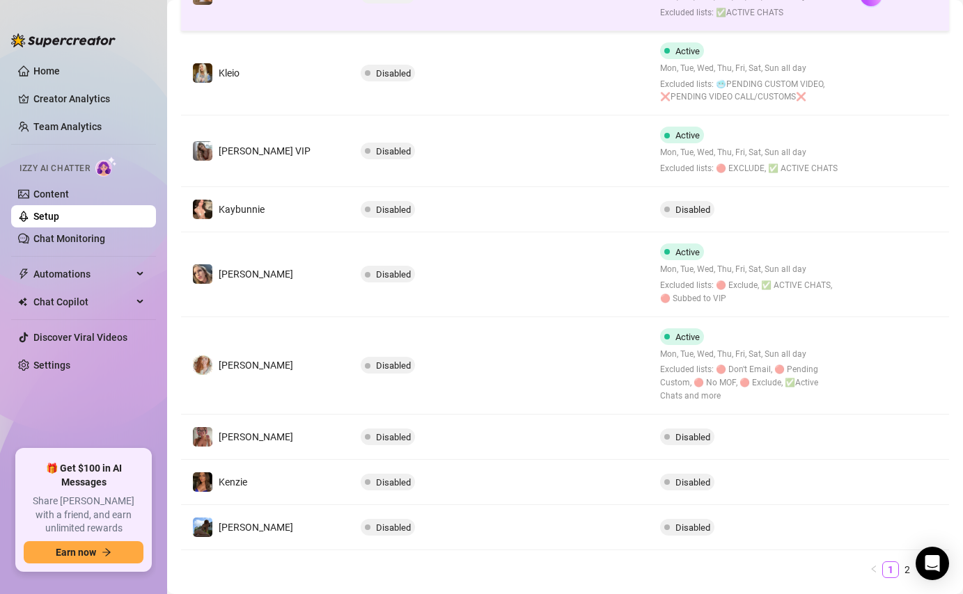
scroll to position [418, 0]
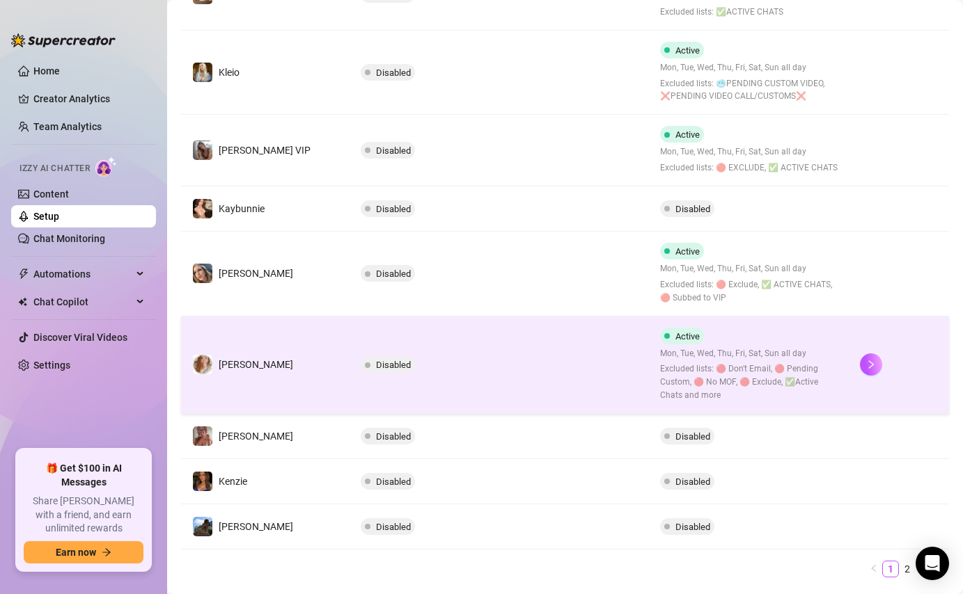
click at [594, 372] on td "Disabled" at bounding box center [499, 365] width 300 height 97
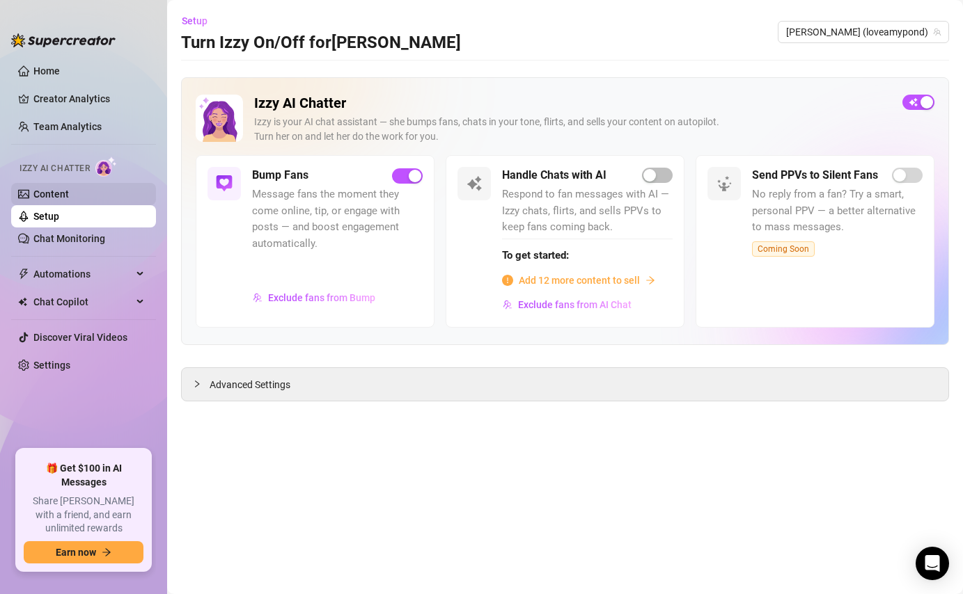
click at [69, 197] on link "Content" at bounding box center [50, 194] width 35 height 11
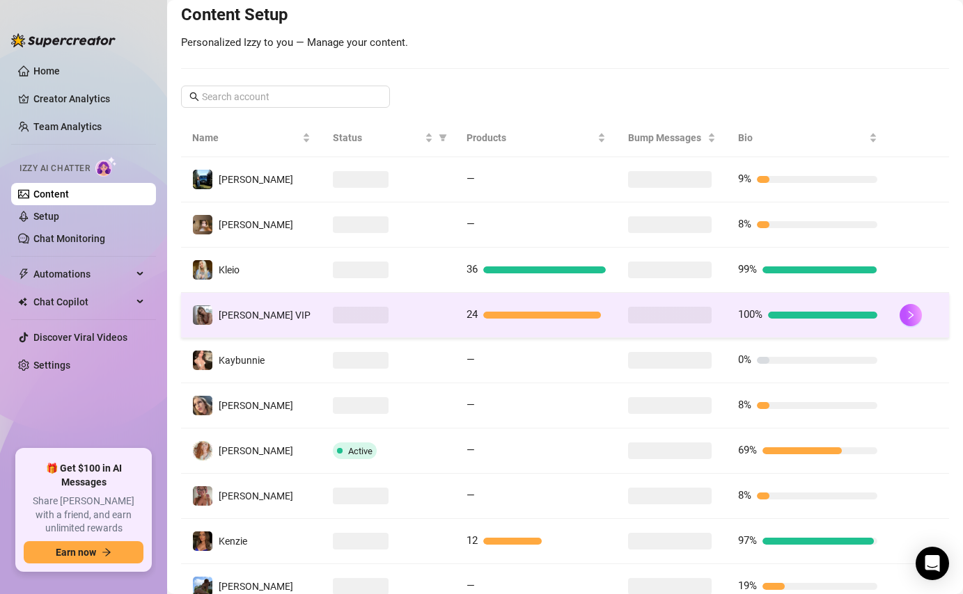
scroll to position [268, 0]
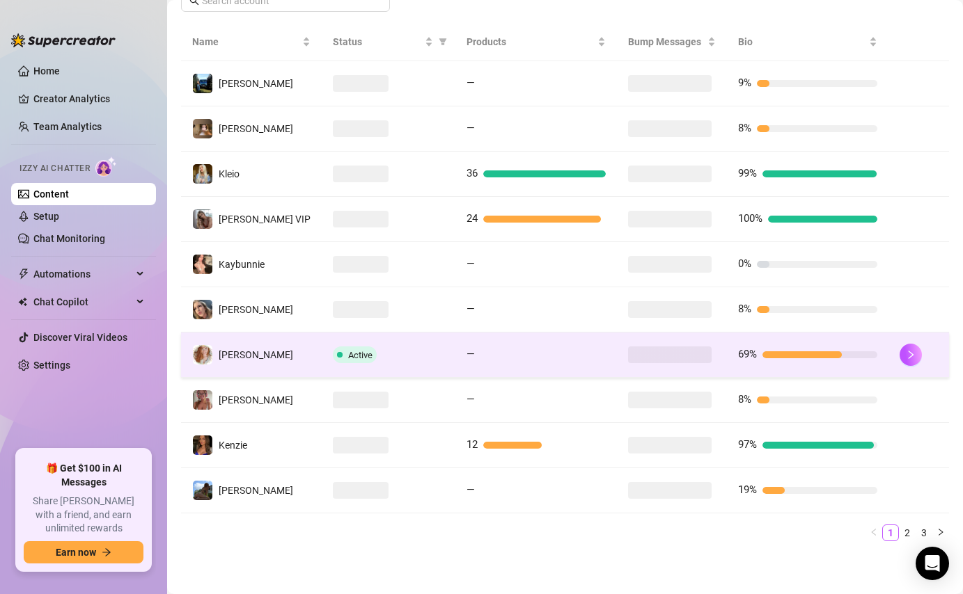
click at [564, 370] on td "—" at bounding box center [535, 355] width 161 height 45
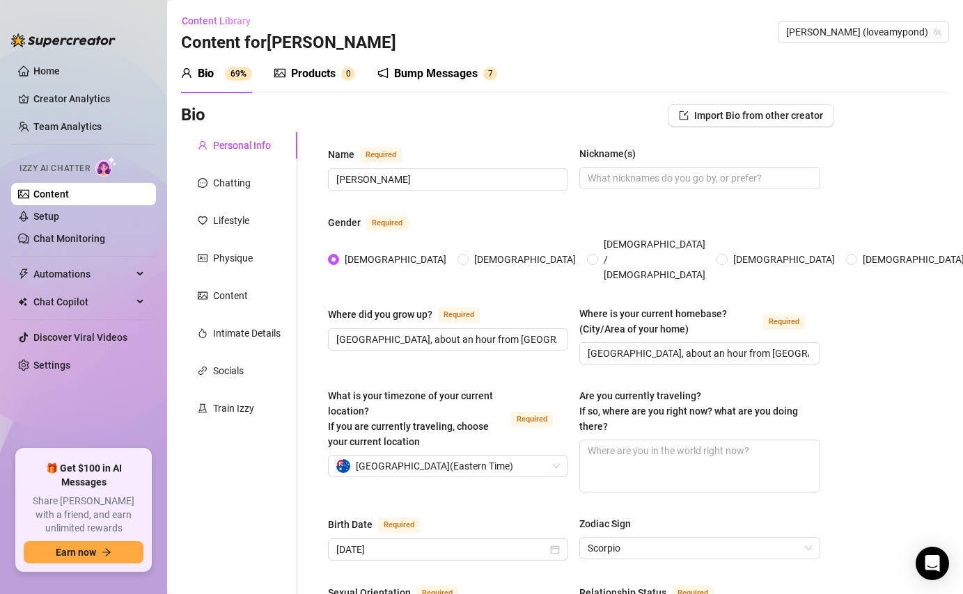
click at [450, 80] on div "Bump Messages" at bounding box center [436, 73] width 84 height 17
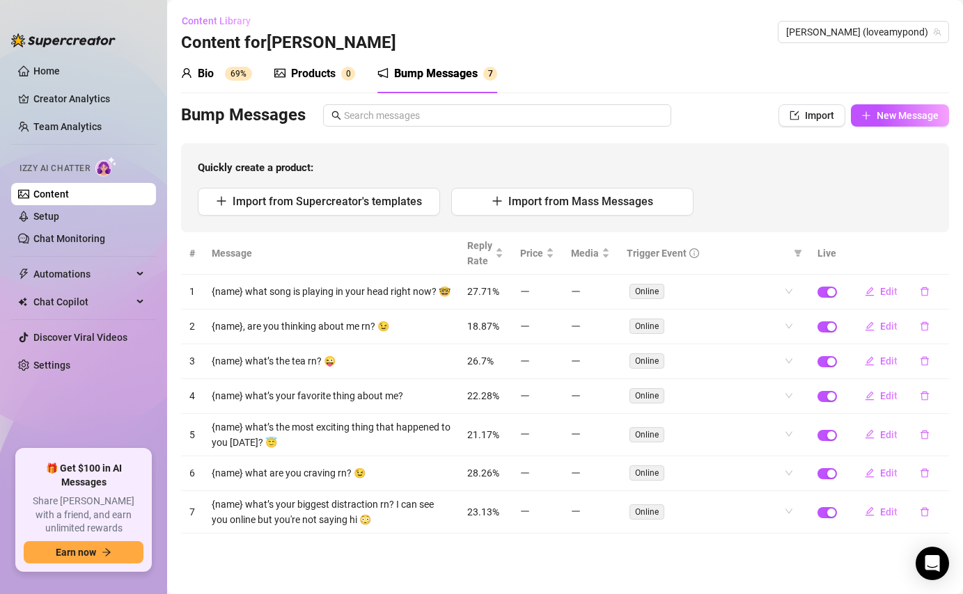
click at [206, 21] on span "Content Library" at bounding box center [216, 20] width 69 height 11
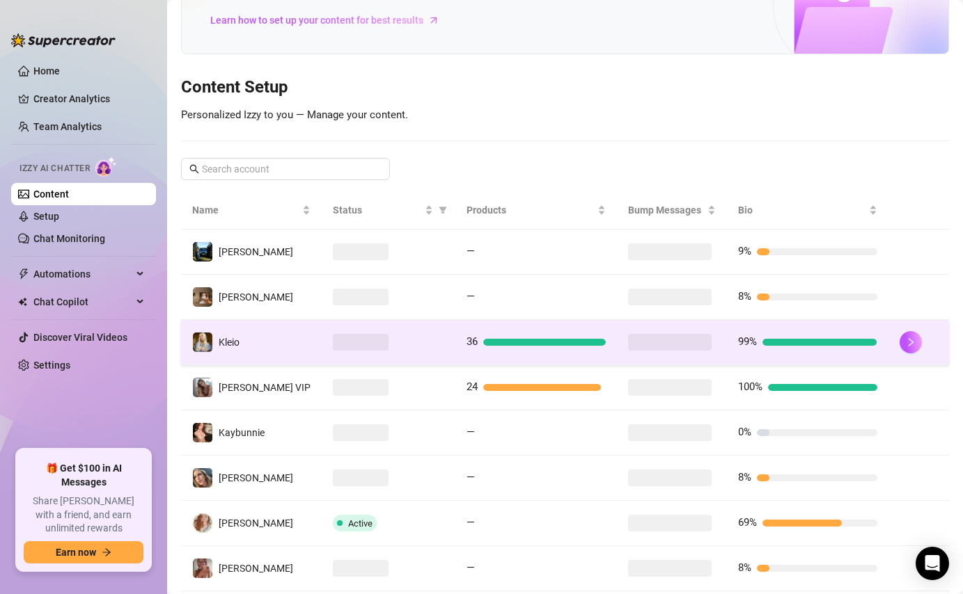
scroll to position [268, 0]
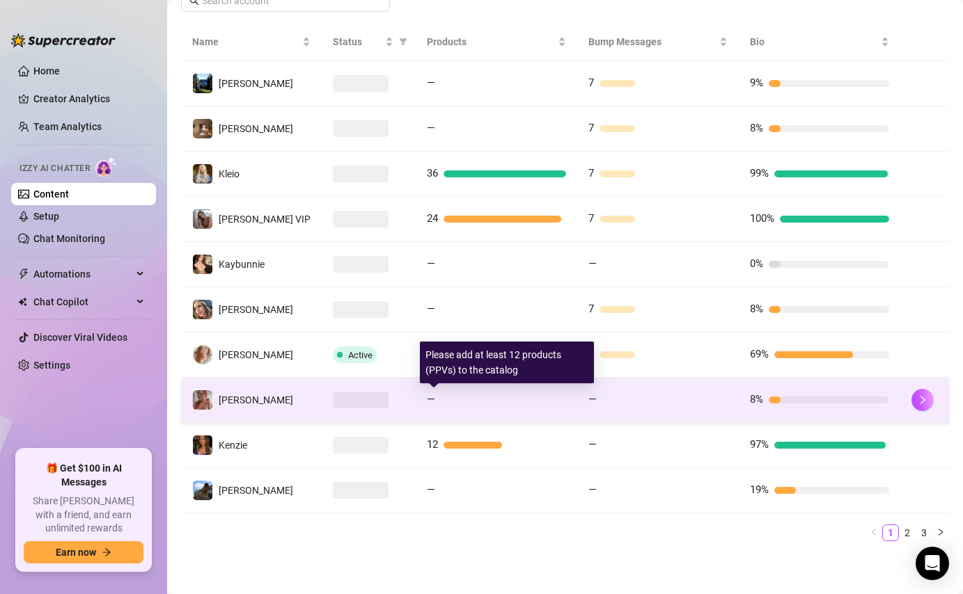
click at [441, 399] on div at bounding box center [503, 400] width 125 height 7
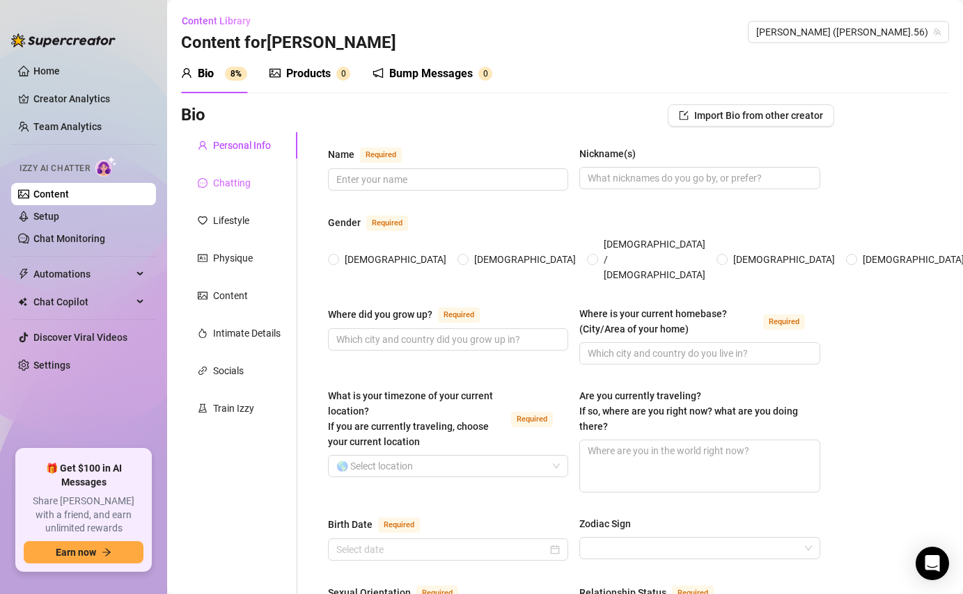
click at [256, 189] on div "Chatting" at bounding box center [239, 183] width 116 height 26
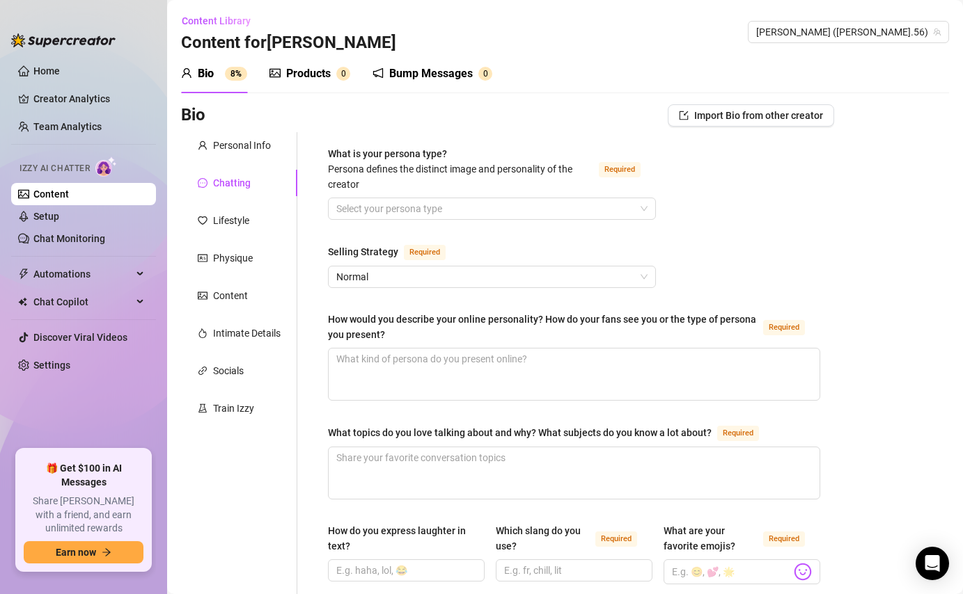
click at [412, 83] on div "Bump Messages 0" at bounding box center [432, 73] width 120 height 39
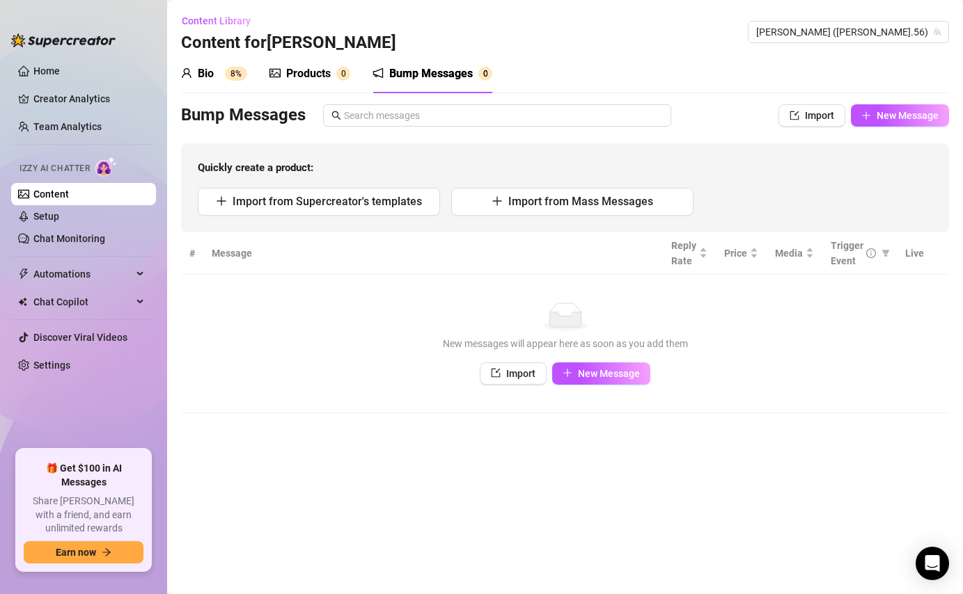
click at [203, 74] on div "Bio" at bounding box center [206, 73] width 16 height 17
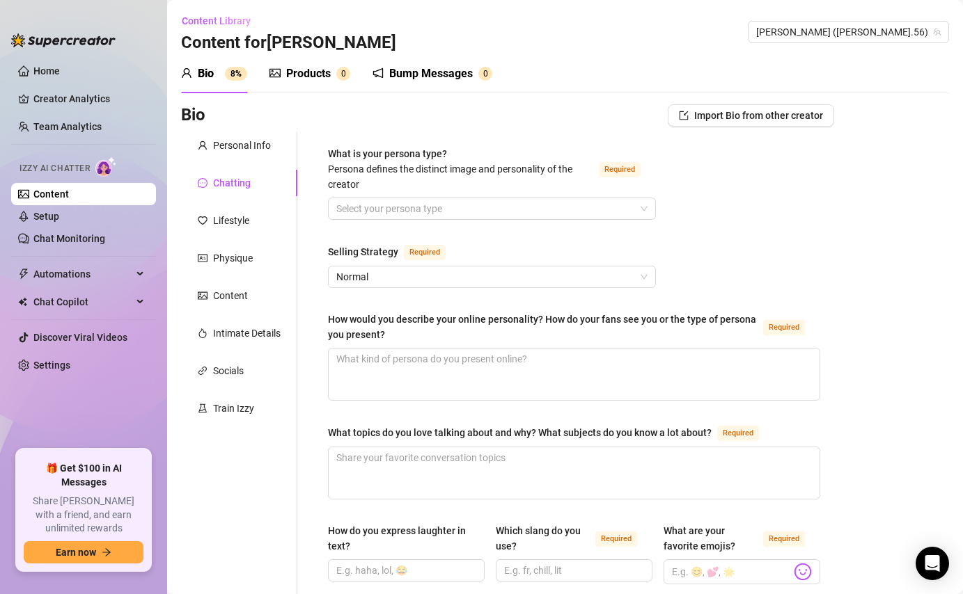
click at [463, 72] on div "Bump Messages" at bounding box center [431, 73] width 84 height 17
